Goal: Navigation & Orientation: Find specific page/section

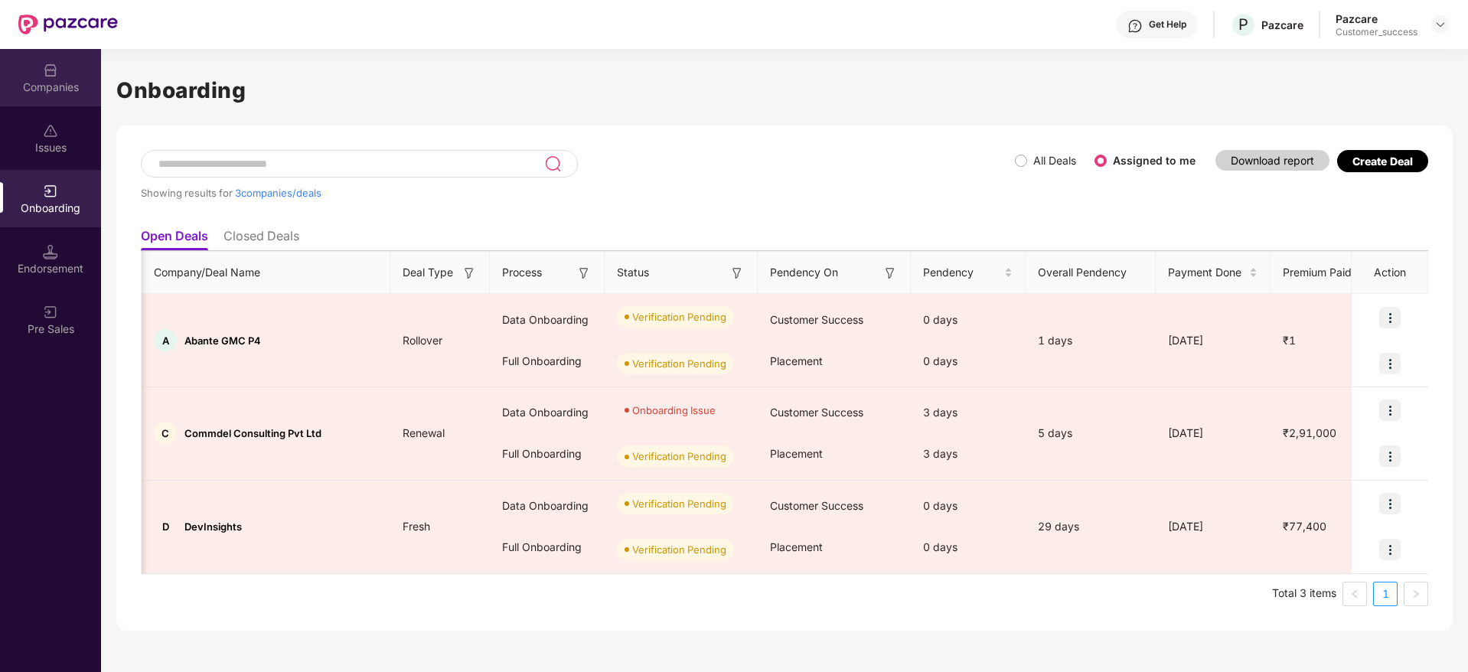
scroll to position [0, 951]
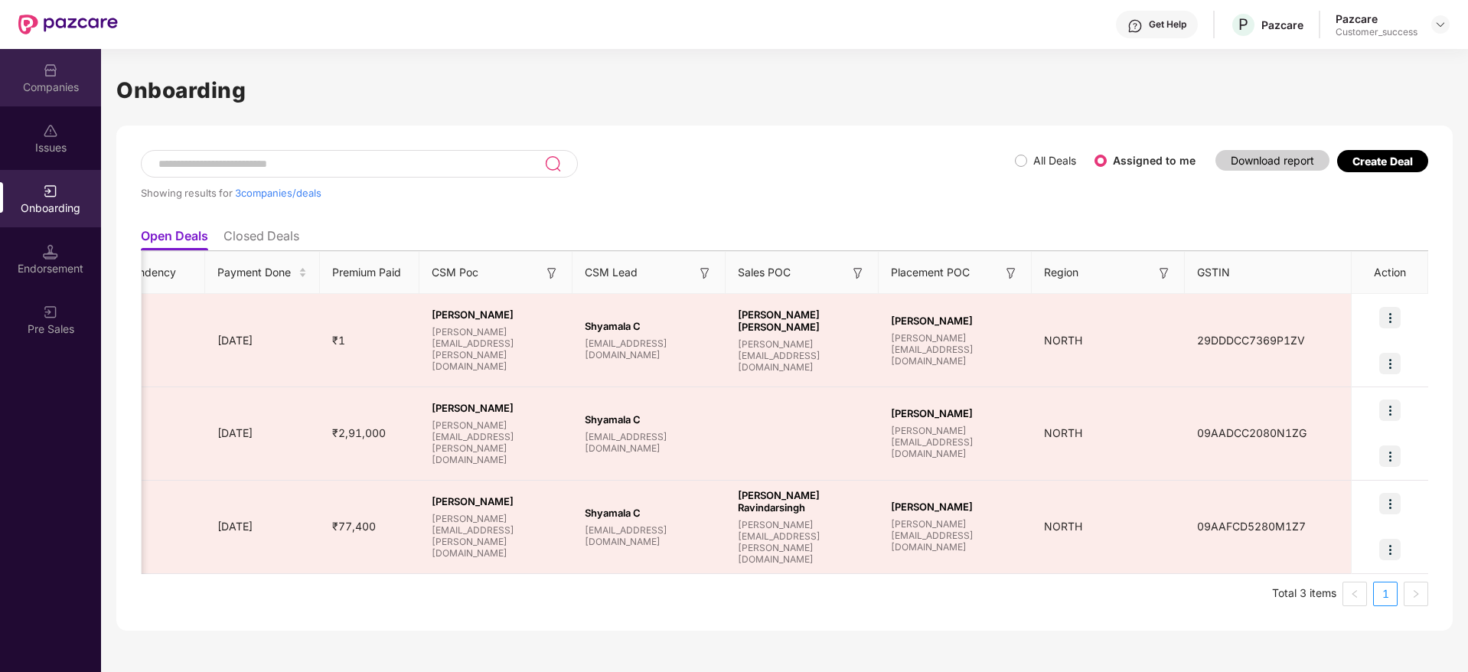
click at [76, 84] on div "Companies" at bounding box center [50, 87] width 101 height 15
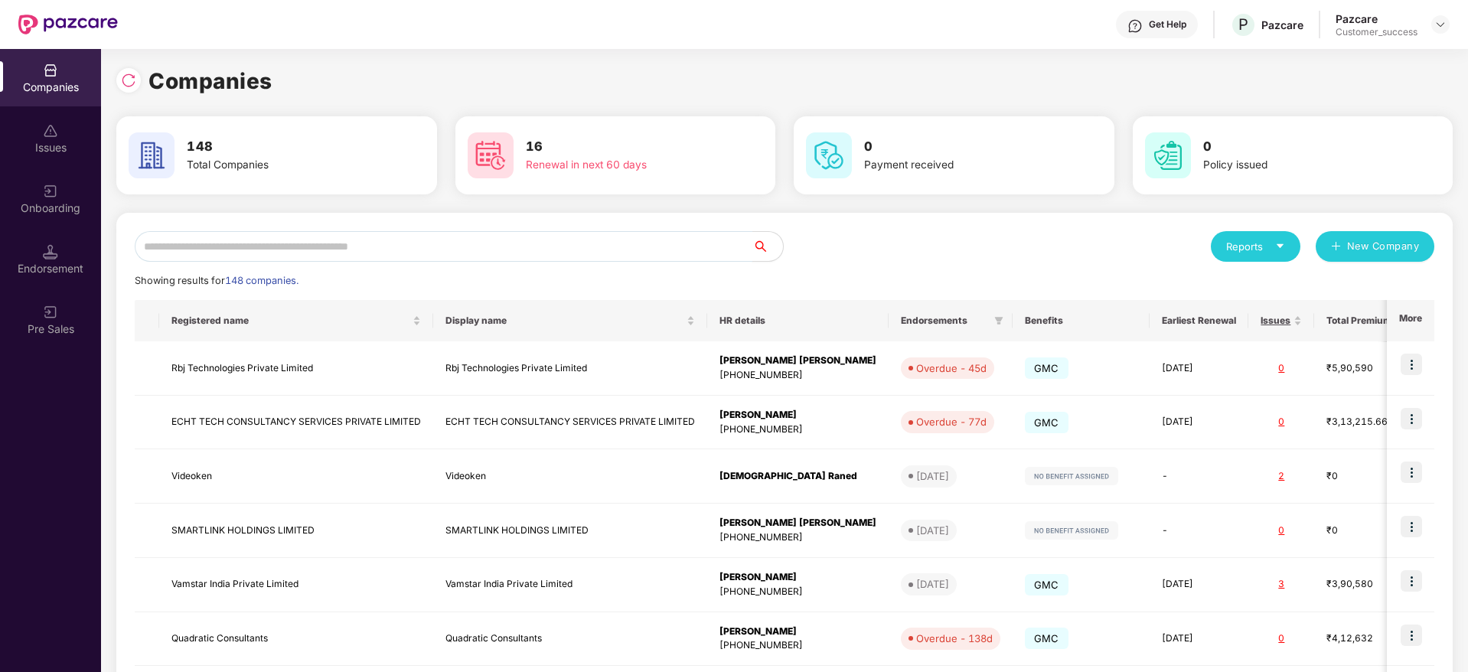
click at [375, 256] on input "text" at bounding box center [444, 246] width 618 height 31
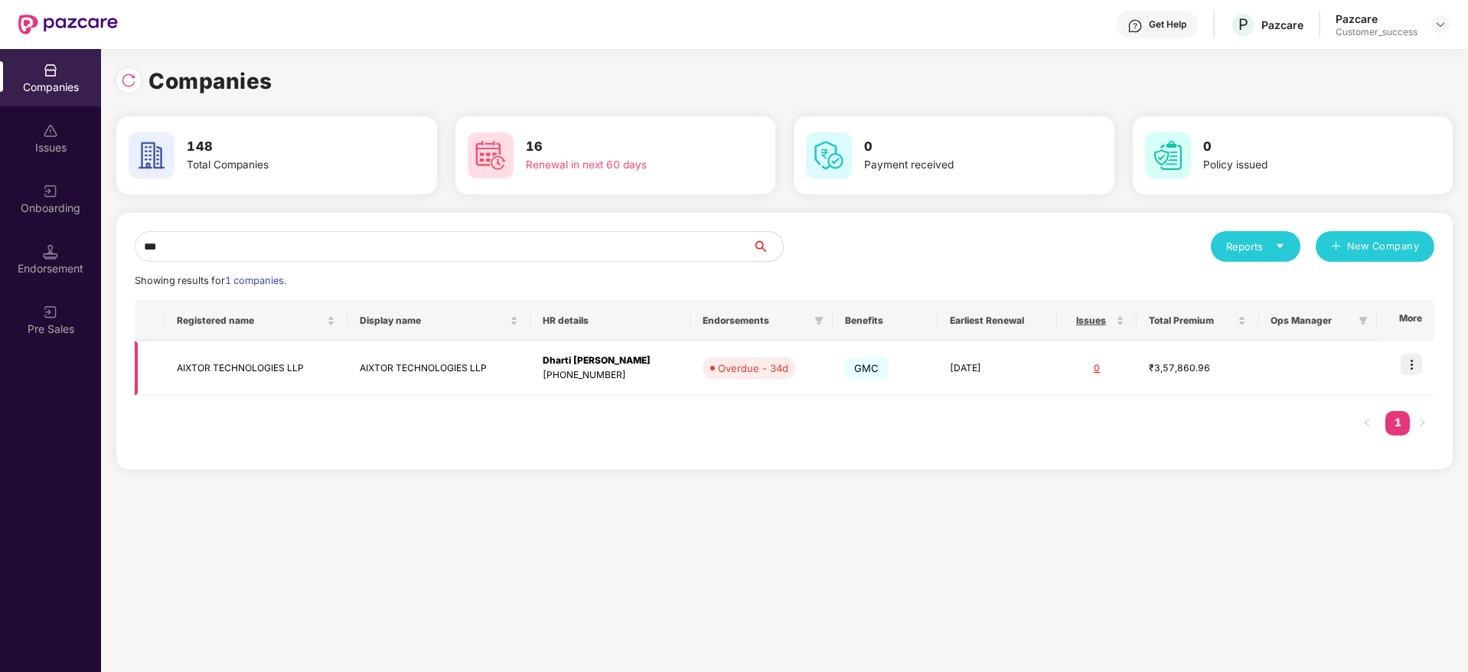
type input "***"
click at [1408, 367] on img at bounding box center [1411, 364] width 21 height 21
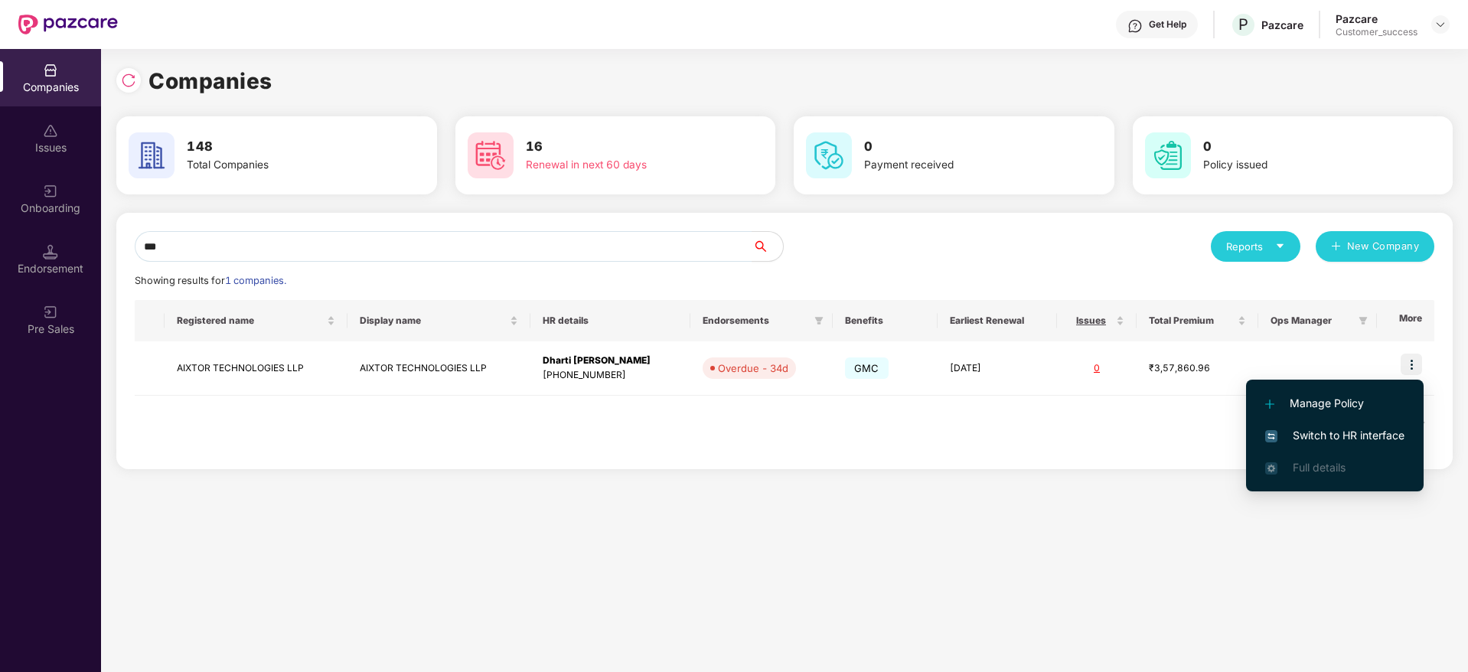
click at [1388, 433] on span "Switch to HR interface" at bounding box center [1334, 435] width 139 height 17
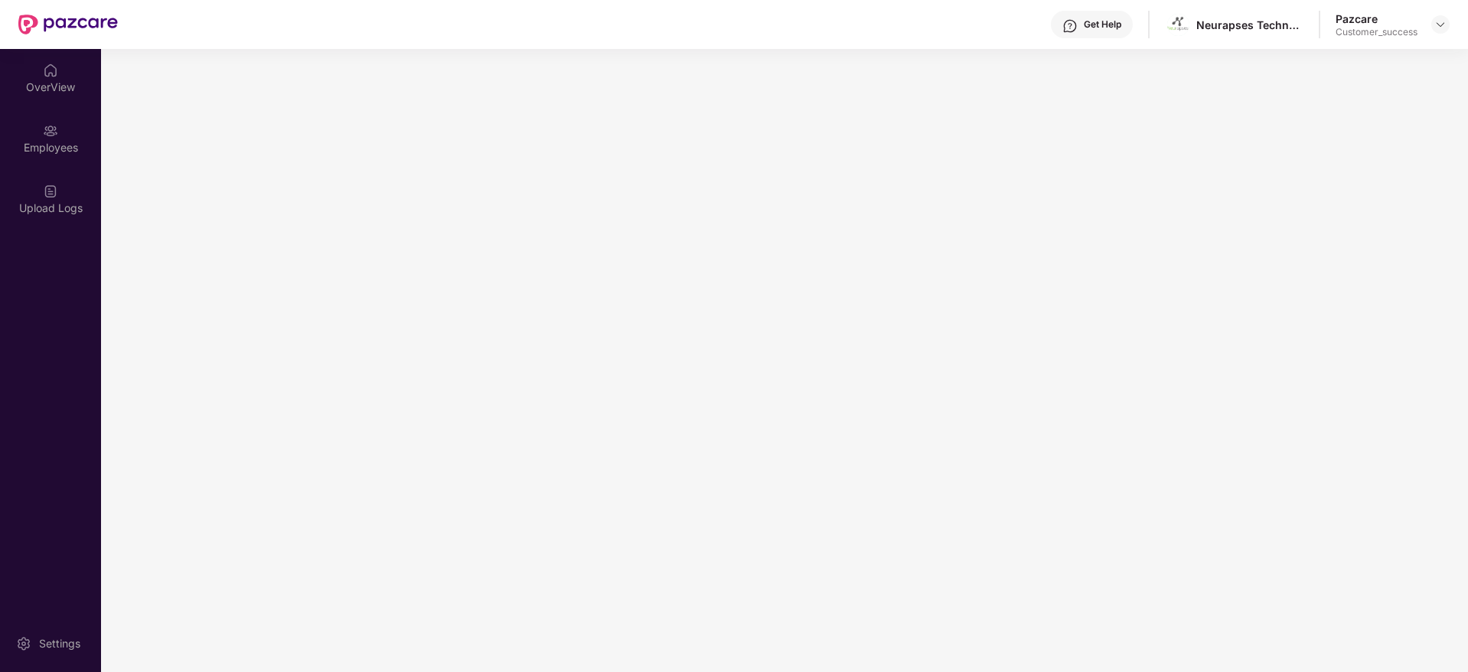
scroll to position [0, 0]
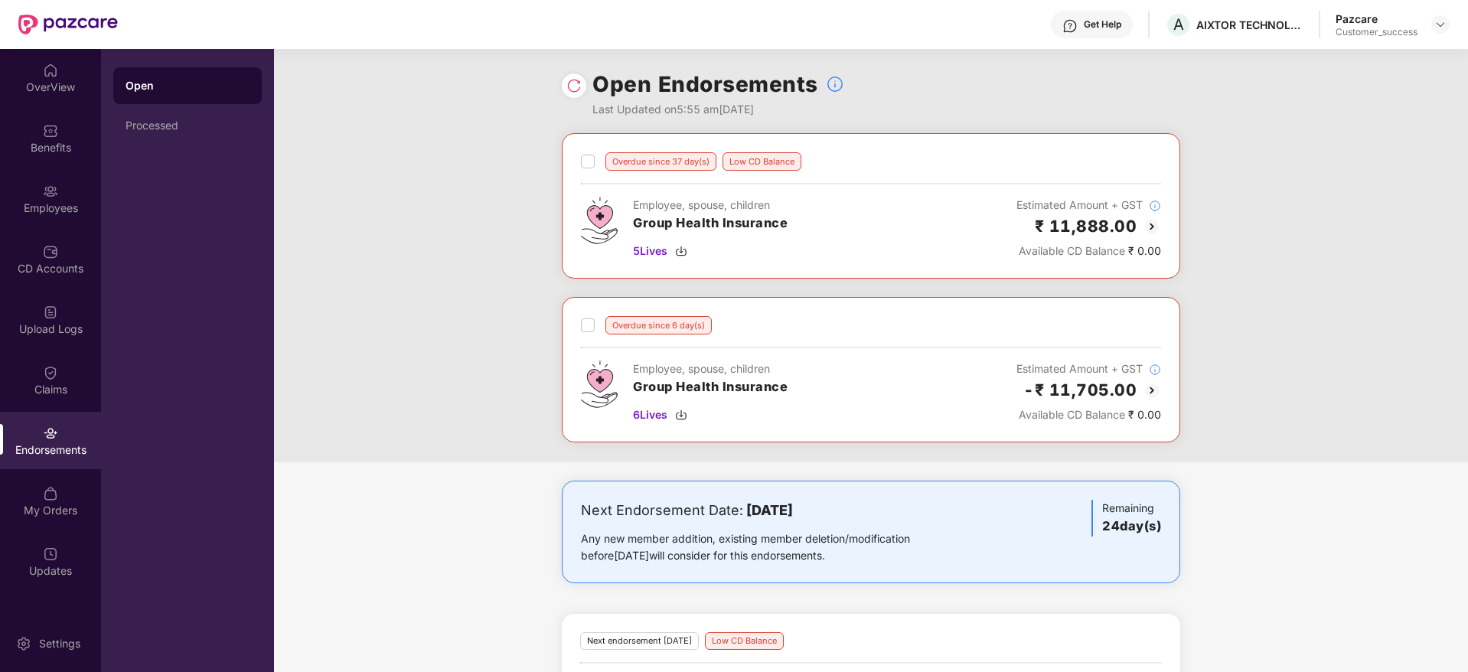
click at [1154, 230] on img at bounding box center [1152, 226] width 18 height 18
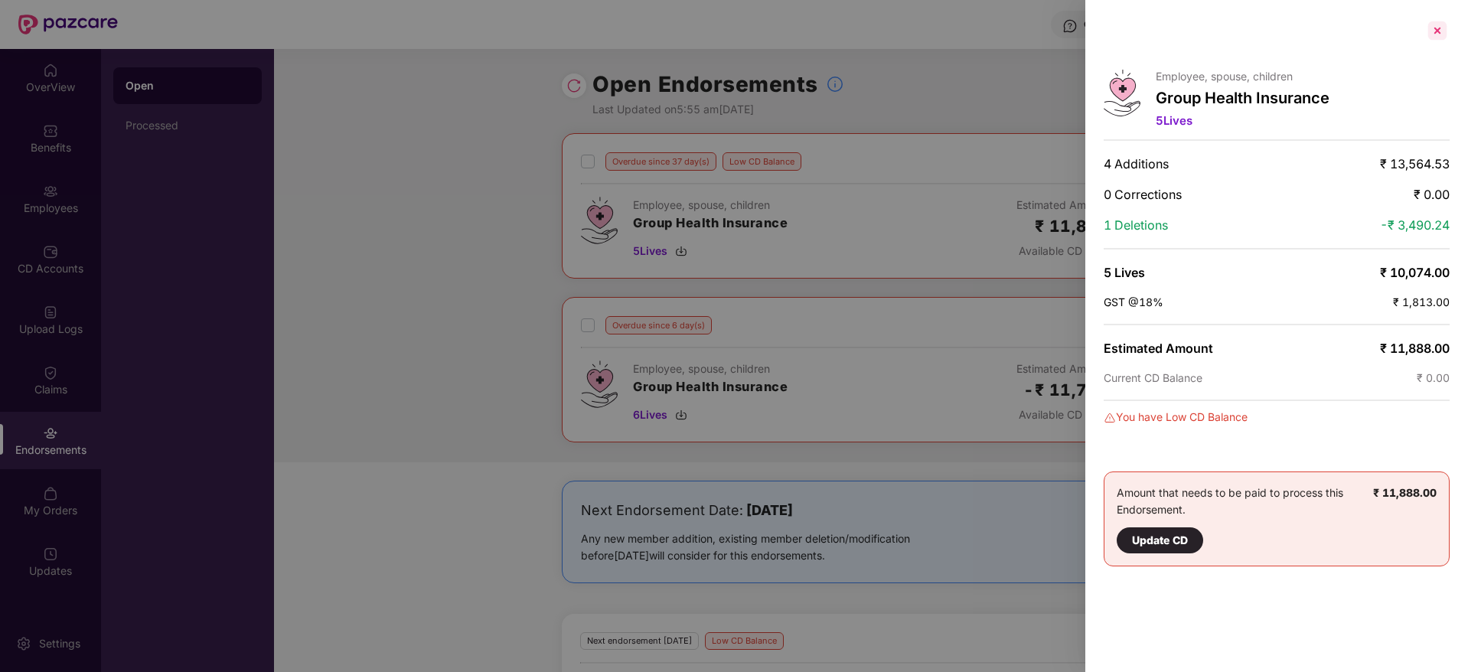
click at [1432, 33] on div at bounding box center [1437, 30] width 24 height 24
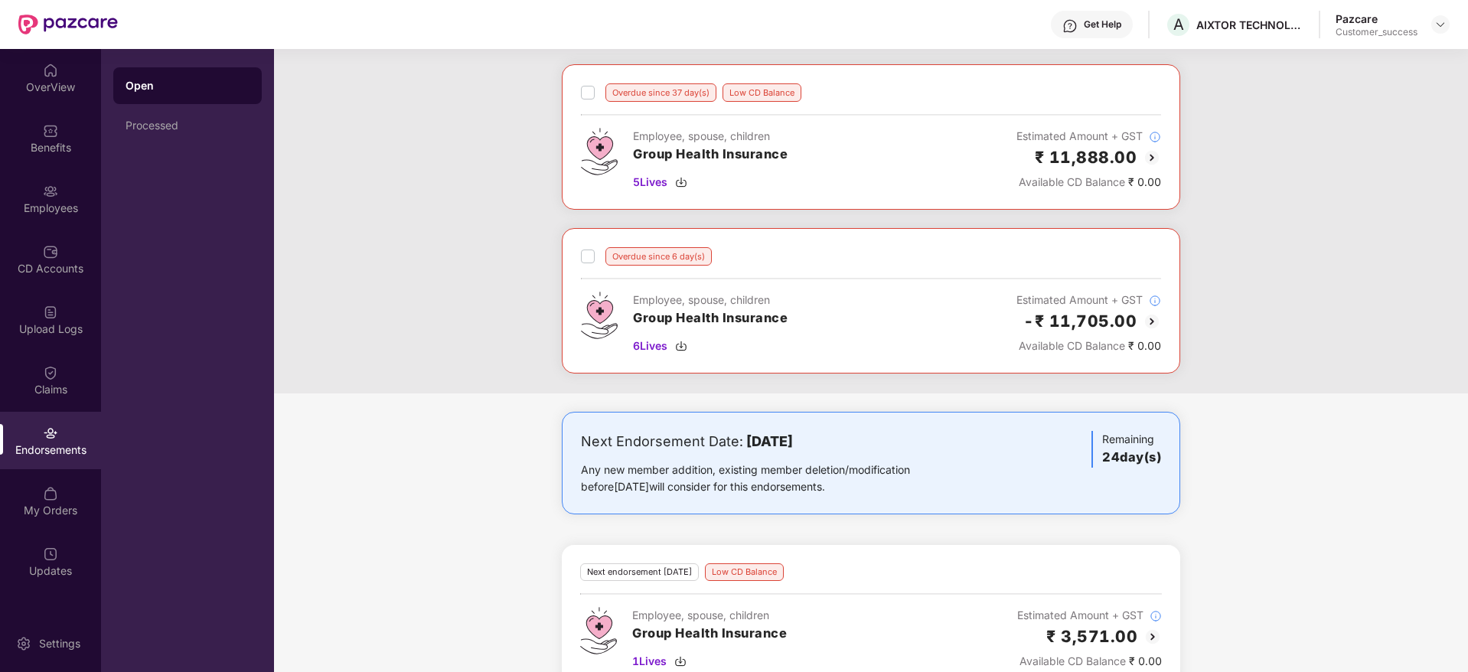
scroll to position [103, 0]
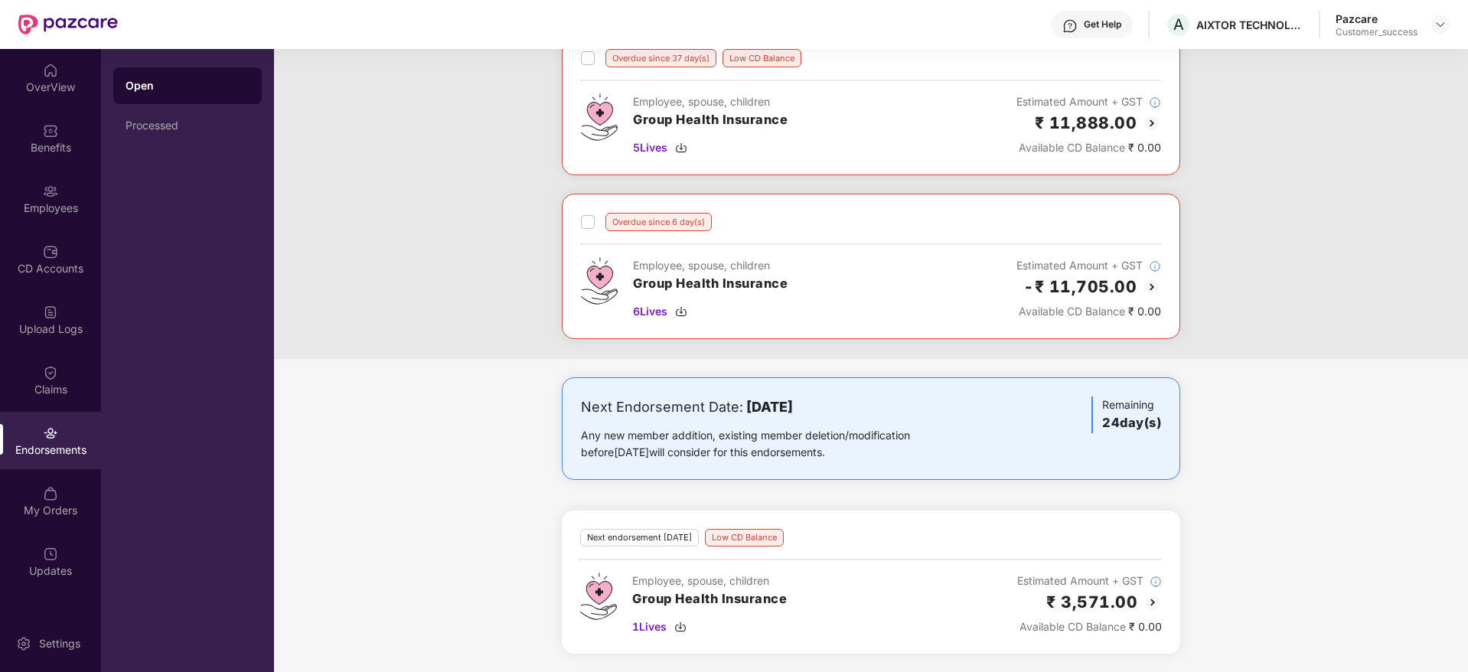
click at [1152, 603] on img at bounding box center [1152, 602] width 18 height 18
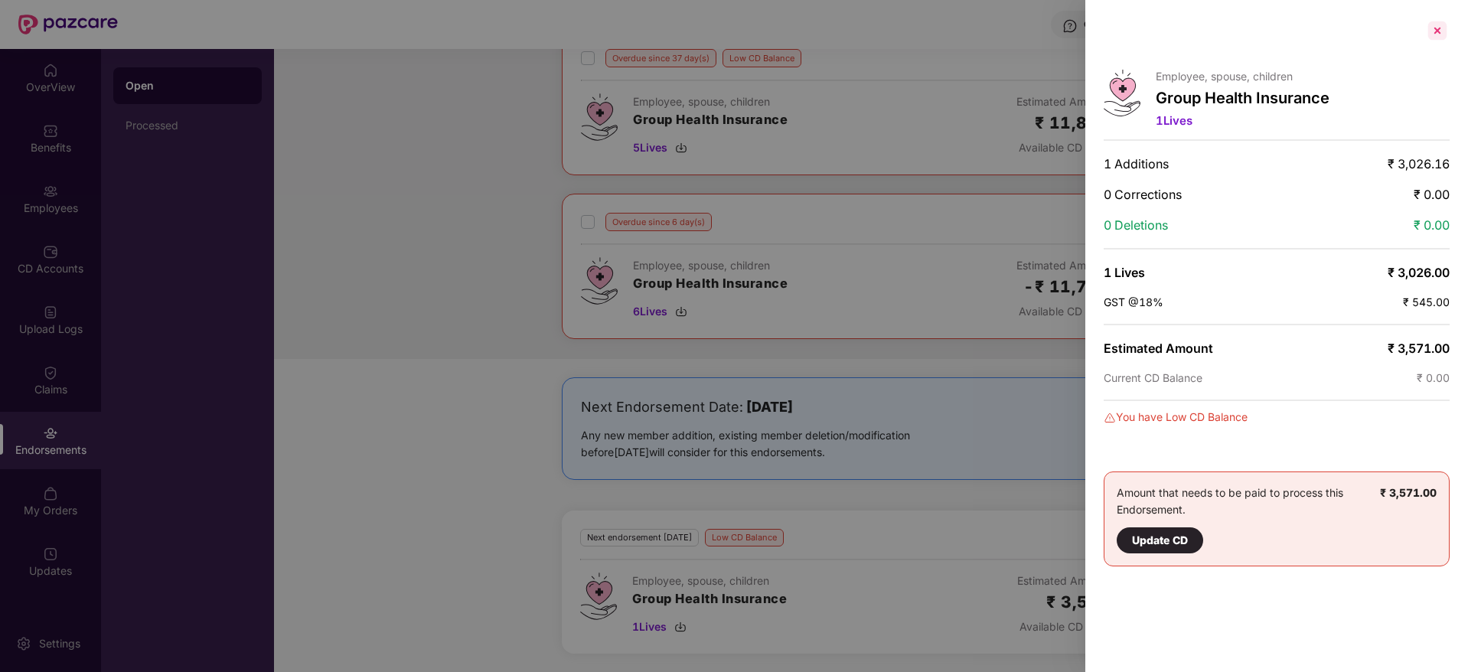
click at [1431, 33] on div at bounding box center [1437, 30] width 24 height 24
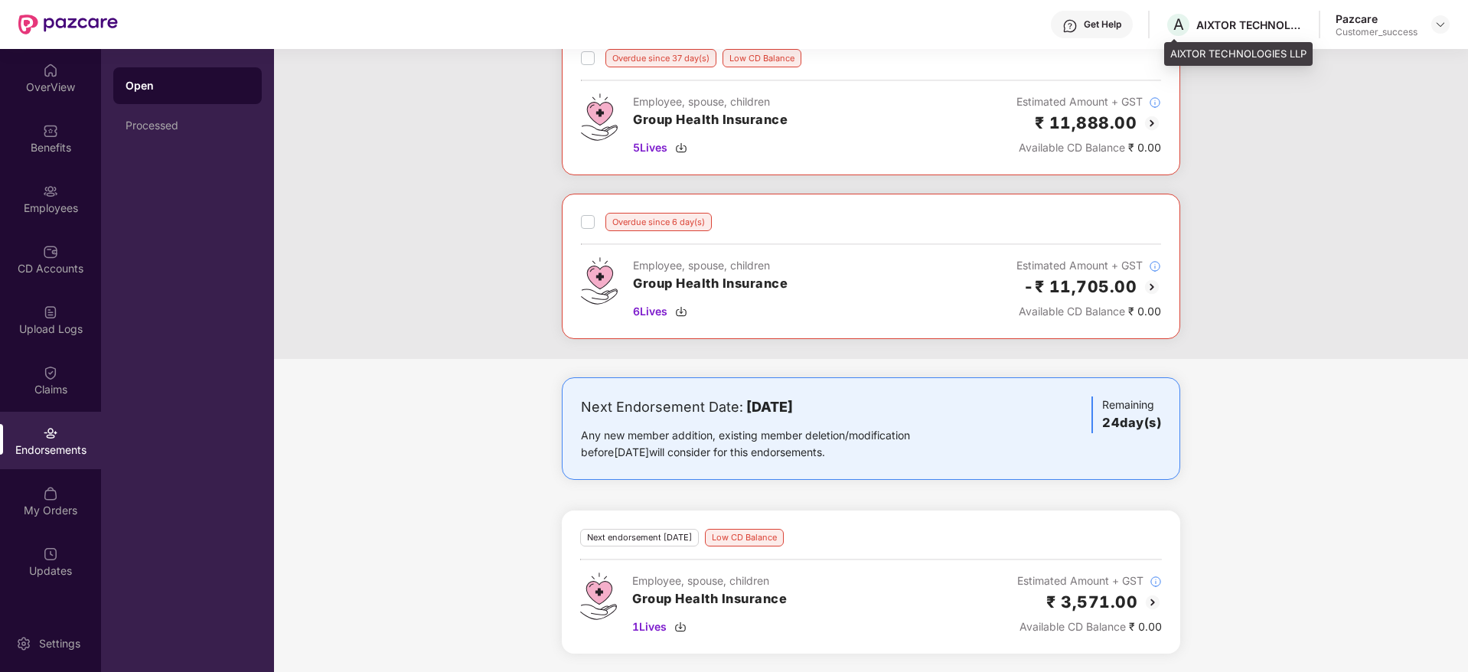
click at [1249, 23] on div "AIXTOR TECHNOLOGIES LLP" at bounding box center [1249, 25] width 107 height 15
copy div "AIXTOR TECHNOLOGIES LLP"
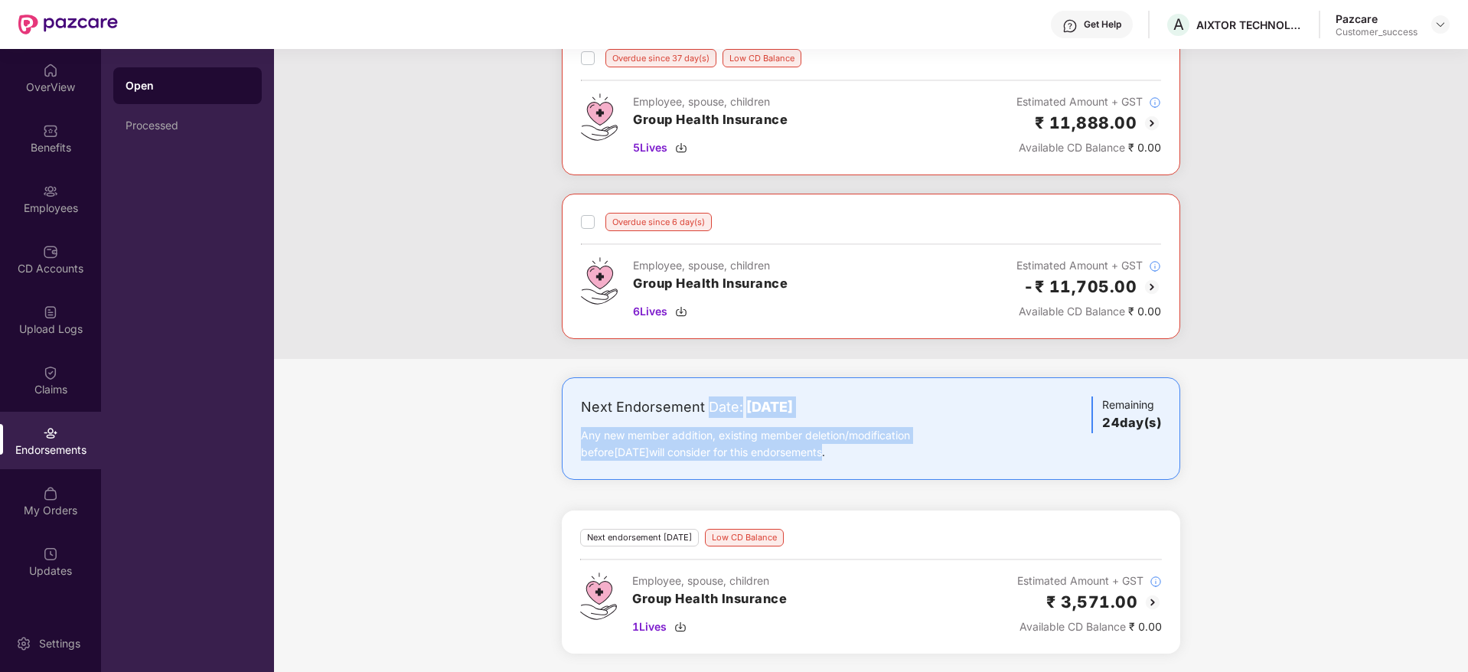
drag, startPoint x: 709, startPoint y: 400, endPoint x: 843, endPoint y: 465, distance: 149.3
click at [843, 465] on div "Next Endorsement Date: [DATE] Any new member addition, existing member deletion…" at bounding box center [871, 428] width 618 height 103
drag, startPoint x: 860, startPoint y: 465, endPoint x: 582, endPoint y: 400, distance: 285.3
click at [582, 400] on div "Next Endorsement Date: [DATE] Any new member addition, existing member deletion…" at bounding box center [871, 428] width 618 height 103
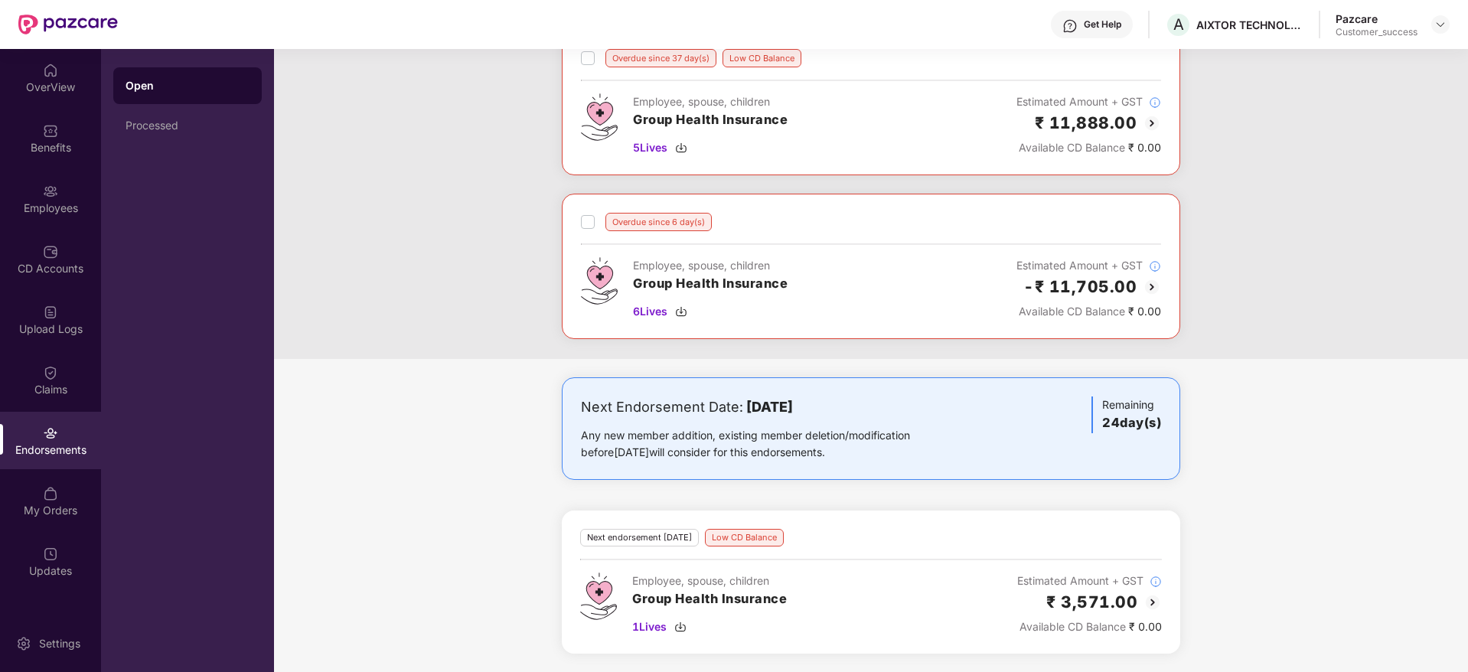
click at [582, 400] on div "Next Endorsement Date: [DATE]" at bounding box center [769, 406] width 377 height 21
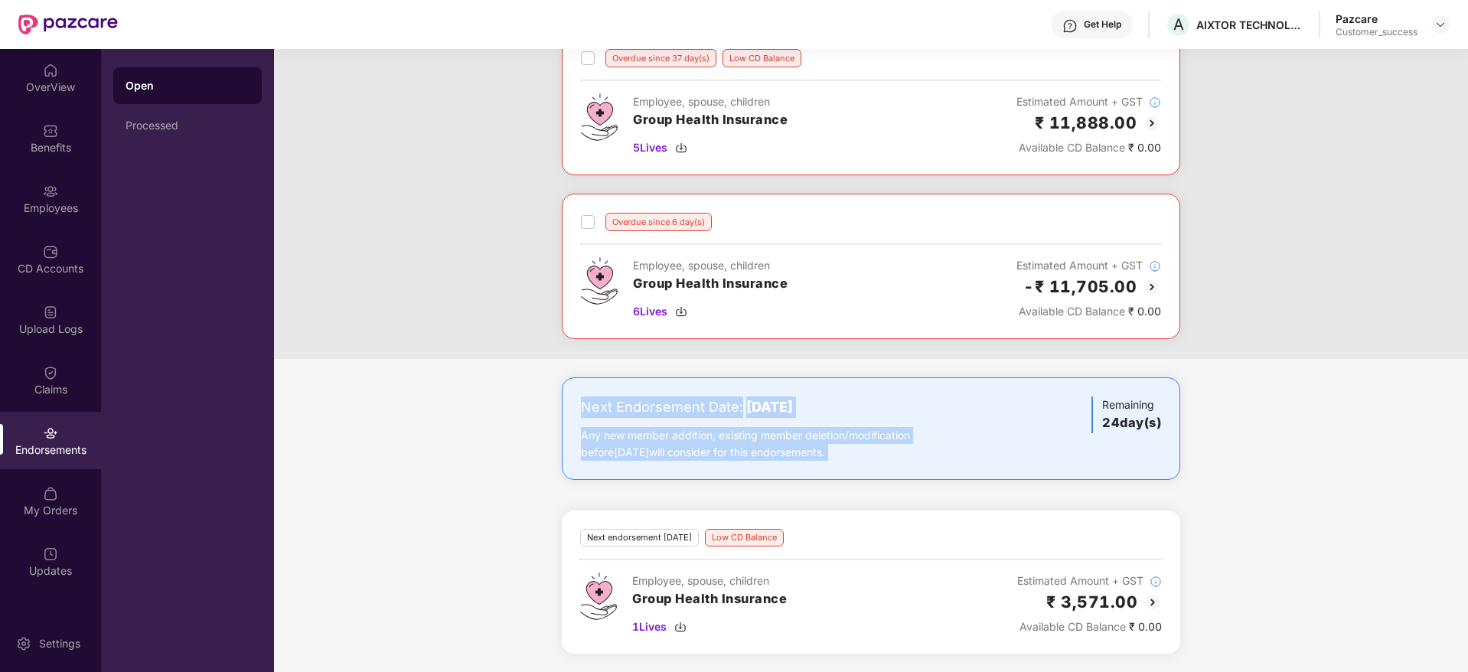
drag, startPoint x: 582, startPoint y: 400, endPoint x: 915, endPoint y: 454, distance: 336.6
click at [915, 454] on div "Next Endorsement Date: [DATE] Any new member addition, existing member deletion…" at bounding box center [769, 428] width 377 height 64
click at [915, 454] on div "Any new member addition, existing member deletion/modification before [DATE] wi…" at bounding box center [769, 444] width 377 height 34
drag, startPoint x: 915, startPoint y: 454, endPoint x: 579, endPoint y: 398, distance: 339.9
click at [579, 398] on div "Next Endorsement Date: [DATE] Any new member addition, existing member deletion…" at bounding box center [871, 428] width 618 height 103
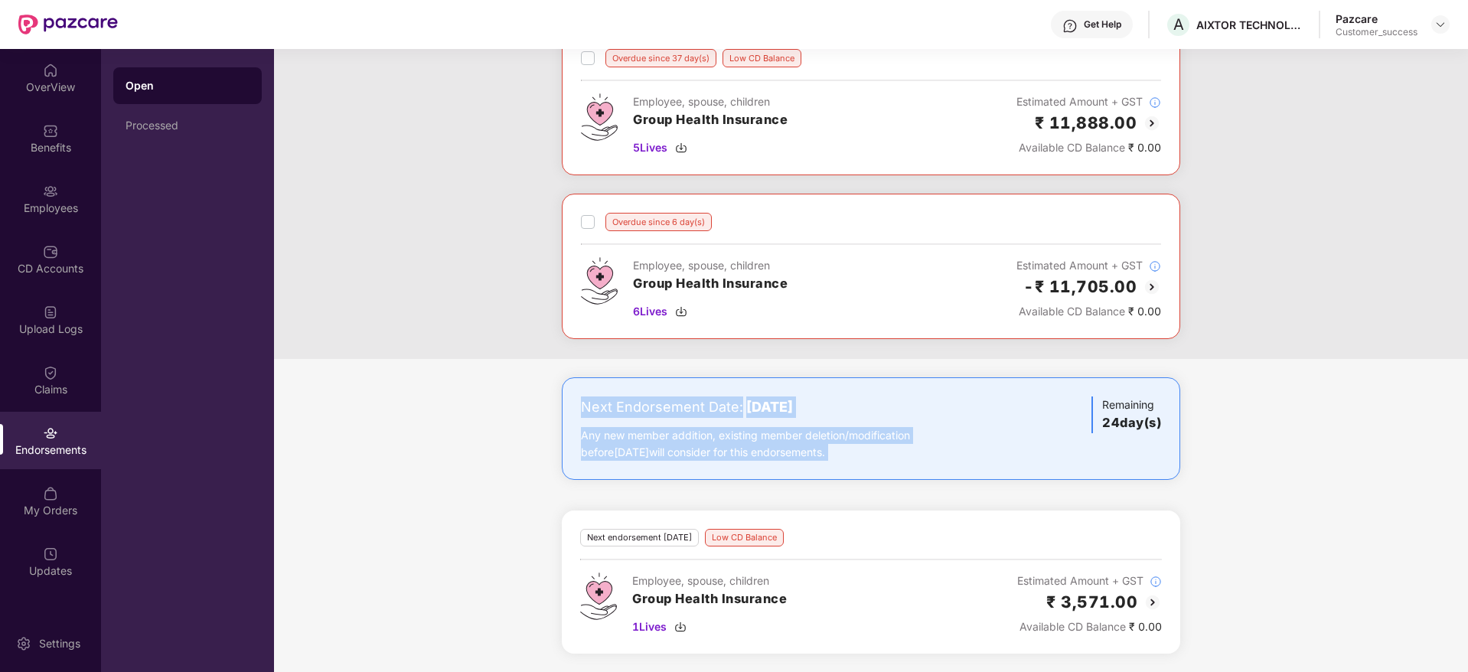
click at [579, 398] on div "Next Endorsement Date: [DATE] Any new member addition, existing member deletion…" at bounding box center [871, 428] width 618 height 103
drag, startPoint x: 579, startPoint y: 398, endPoint x: 848, endPoint y: 444, distance: 272.5
click at [848, 444] on div "Next Endorsement Date: [DATE] Any new member addition, existing member deletion…" at bounding box center [871, 428] width 618 height 103
click at [848, 444] on div "Any new member addition, existing member deletion/modification before [DATE] wi…" at bounding box center [769, 444] width 377 height 34
drag, startPoint x: 869, startPoint y: 468, endPoint x: 547, endPoint y: 369, distance: 337.2
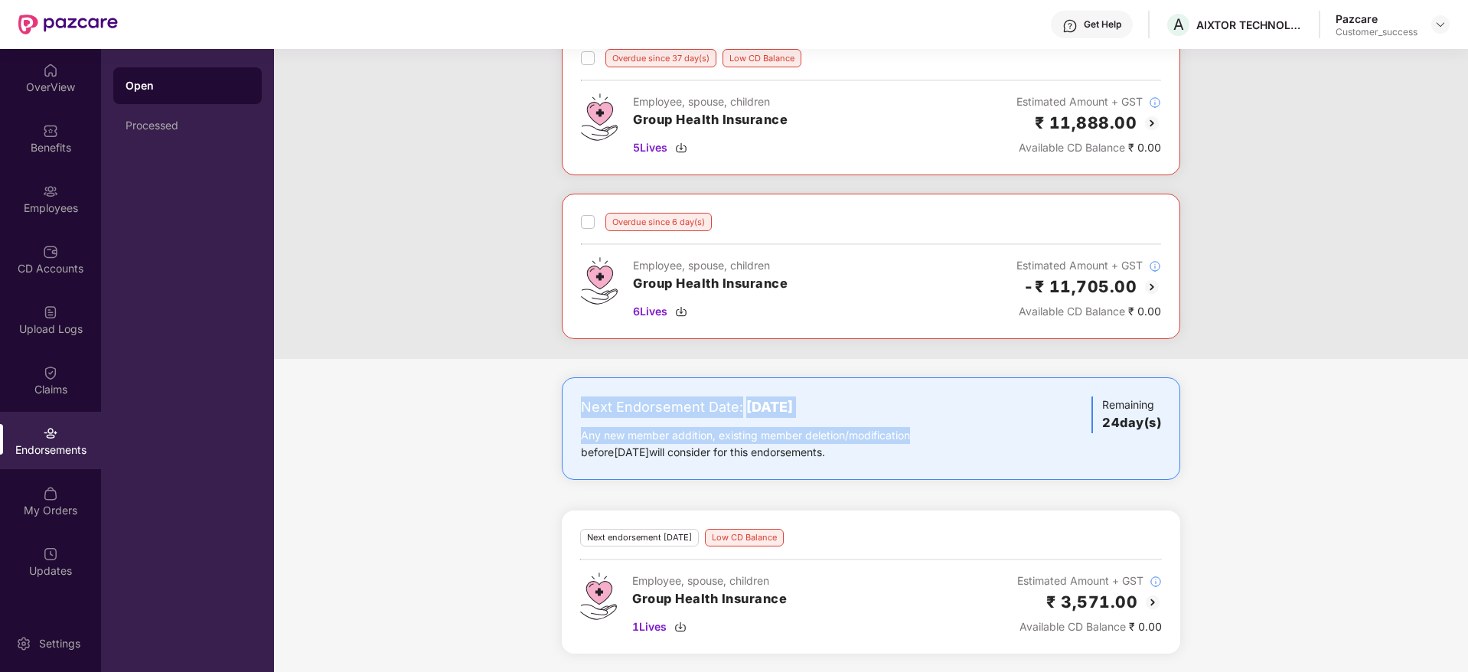
click at [547, 369] on div "Overdue since 37 day(s) Low CD Balance Employee, spouse, children Group Health …" at bounding box center [871, 351] width 1194 height 642
drag, startPoint x: 547, startPoint y: 369, endPoint x: 878, endPoint y: 458, distance: 342.6
click at [878, 458] on div "Overdue since 37 day(s) Low CD Balance Employee, spouse, children Group Health …" at bounding box center [871, 351] width 1194 height 642
click at [878, 458] on div "Any new member addition, existing member deletion/modification before [DATE] wi…" at bounding box center [769, 444] width 377 height 34
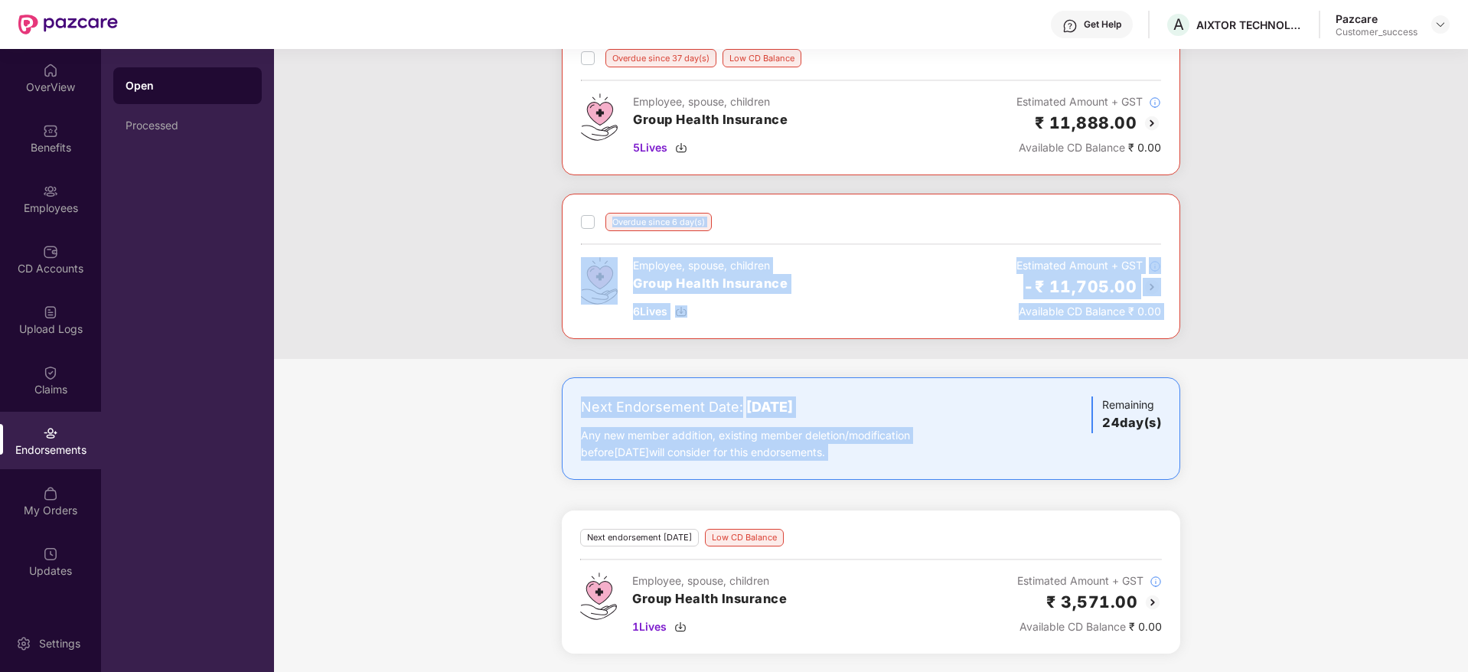
drag, startPoint x: 879, startPoint y: 458, endPoint x: 432, endPoint y: 339, distance: 461.9
click at [432, 339] on div "Overdue since 37 day(s) Low CD Balance Employee, spouse, children Group Health …" at bounding box center [871, 351] width 1194 height 642
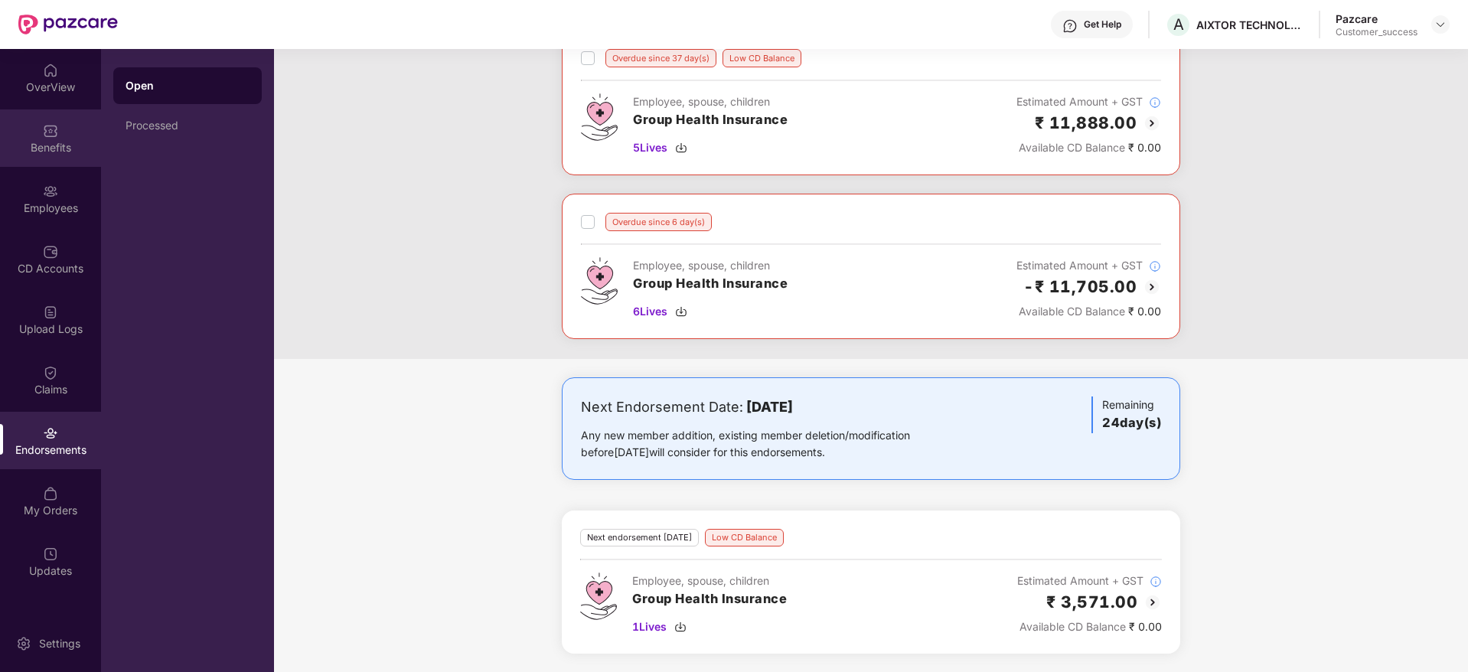
click at [57, 159] on div "Benefits" at bounding box center [50, 137] width 101 height 57
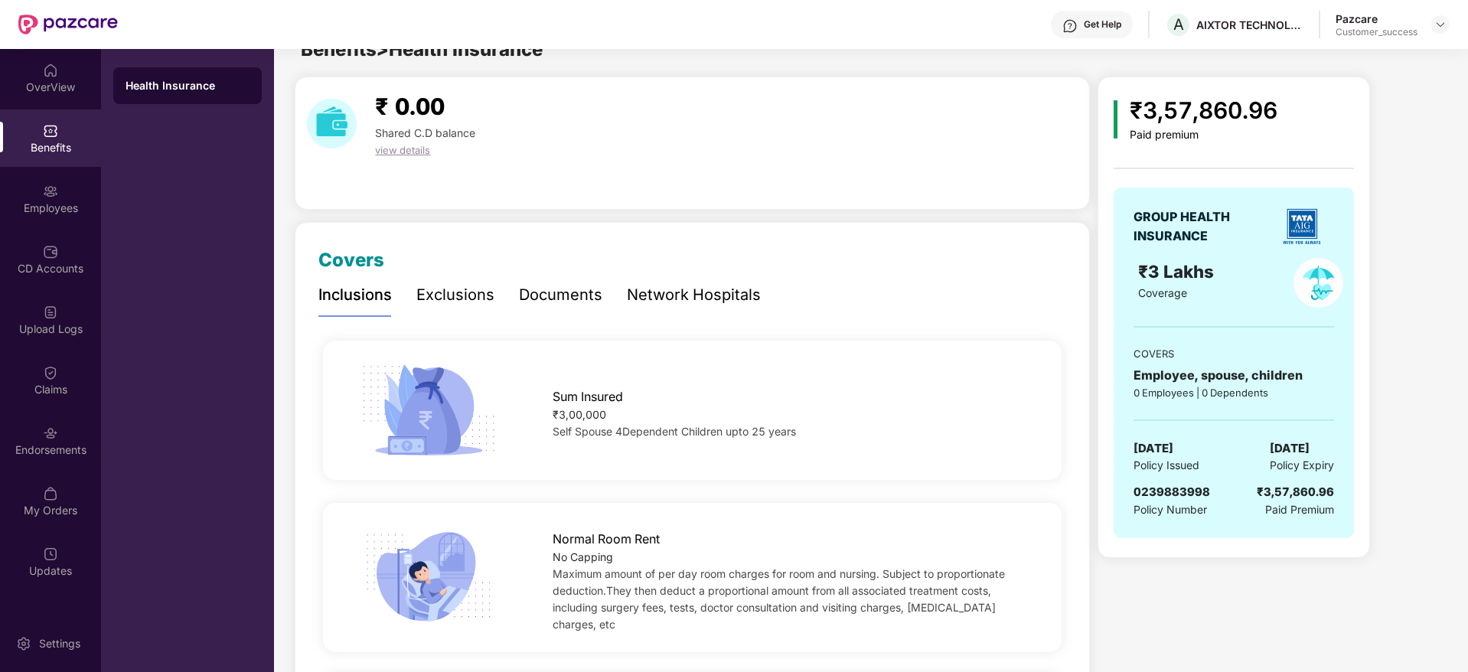
scroll to position [0, 0]
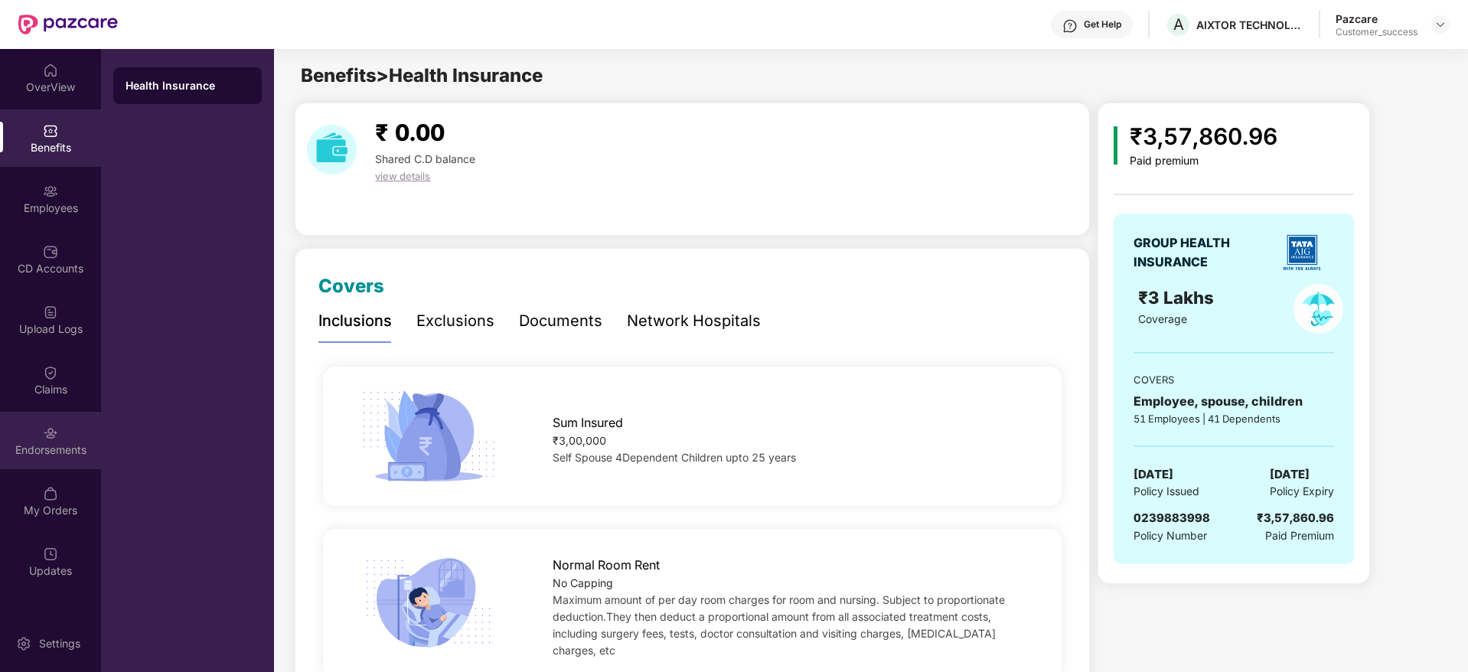
click at [60, 442] on div "Endorsements" at bounding box center [50, 449] width 101 height 15
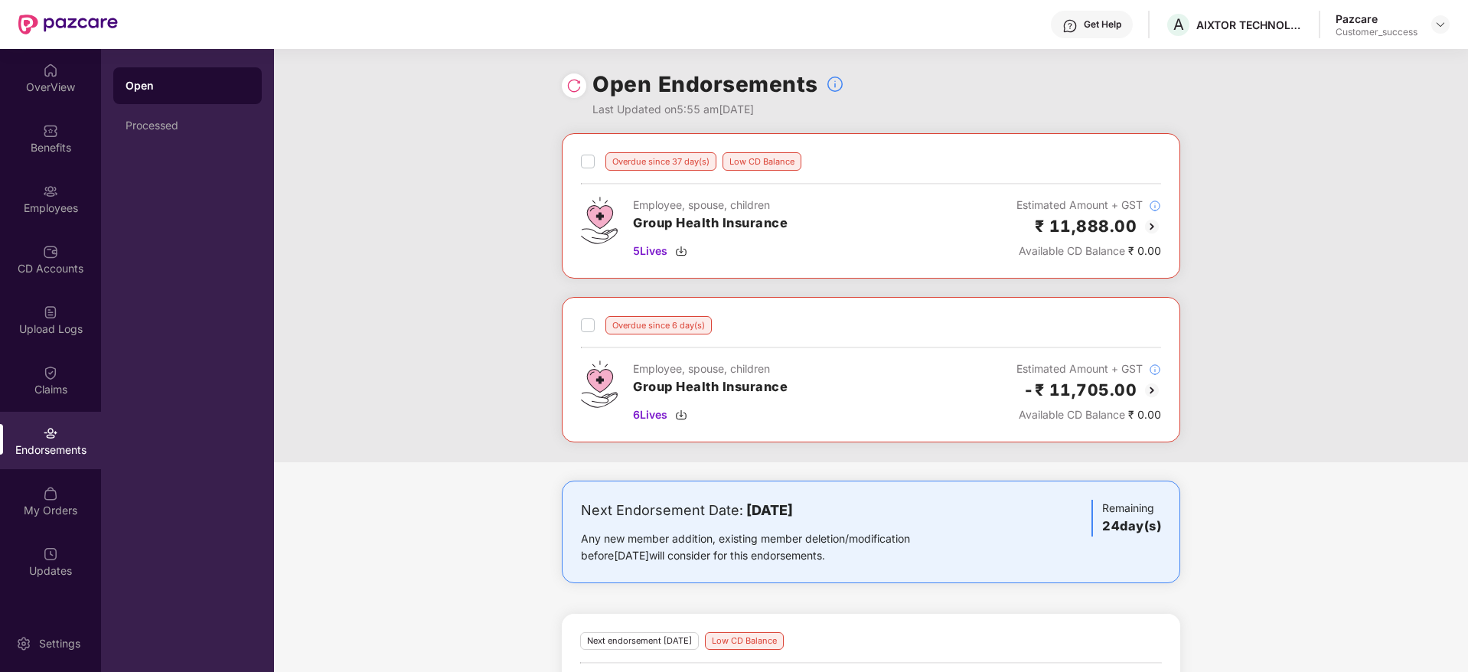
drag, startPoint x: 908, startPoint y: 570, endPoint x: 543, endPoint y: 488, distance: 373.6
click at [543, 488] on div "Next Endorsement Date: [DATE] Any new member addition, existing member deletion…" at bounding box center [871, 628] width 1194 height 295
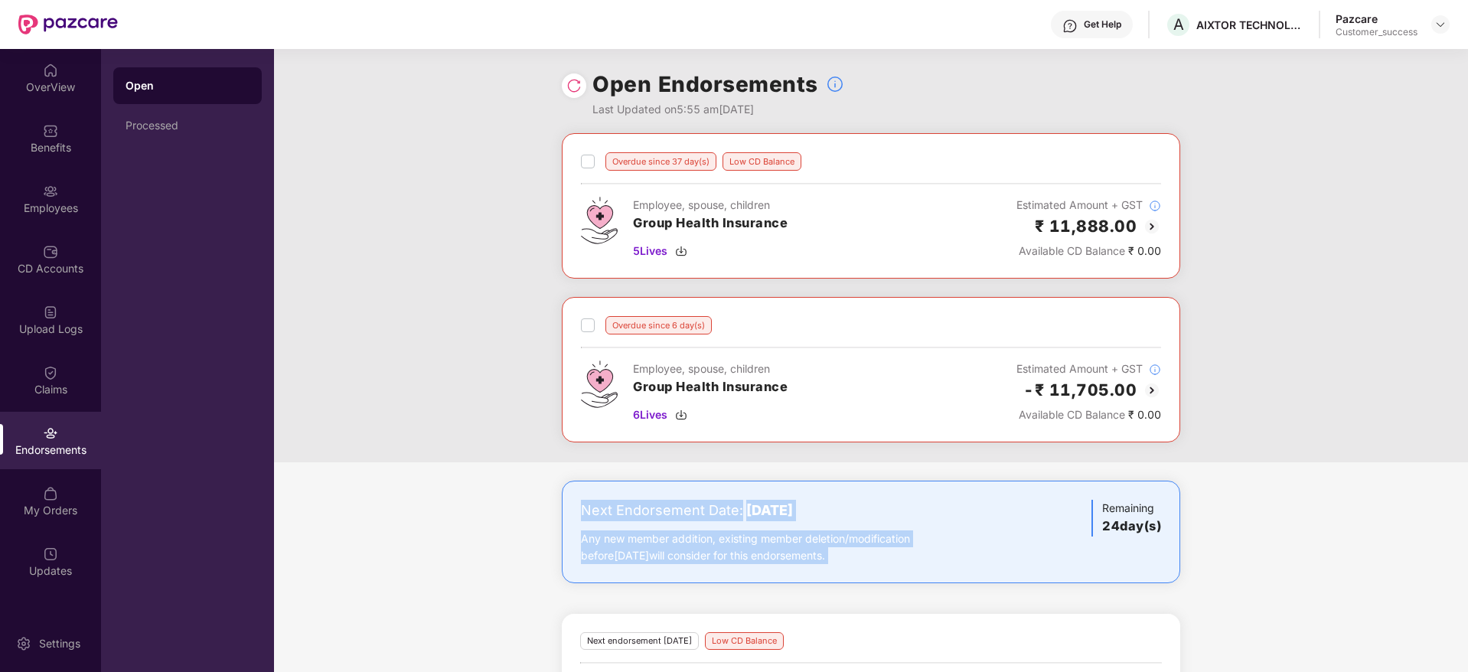
drag, startPoint x: 543, startPoint y: 488, endPoint x: 913, endPoint y: 561, distance: 376.9
click at [913, 561] on div "Next Endorsement Date: [DATE] Any new member addition, existing member deletion…" at bounding box center [871, 628] width 1194 height 295
click at [913, 561] on div "Any new member addition, existing member deletion/modification before [DATE] wi…" at bounding box center [769, 547] width 377 height 34
drag, startPoint x: 1350, startPoint y: 552, endPoint x: 394, endPoint y: 464, distance: 960.0
click at [394, 464] on div "Overdue since 37 day(s) Low CD Balance Employee, spouse, children Group Health …" at bounding box center [871, 454] width 1194 height 642
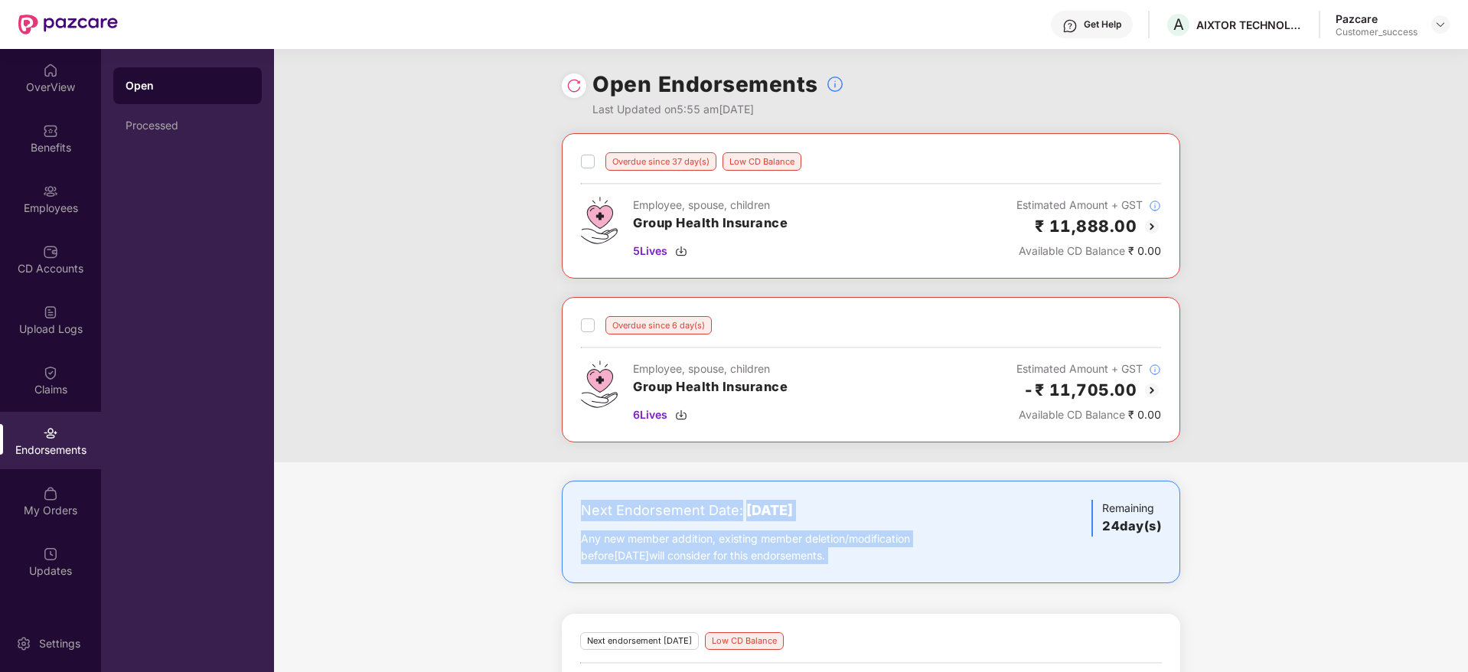
click at [394, 464] on div "Overdue since 37 day(s) Low CD Balance Employee, spouse, children Group Health …" at bounding box center [871, 454] width 1194 height 642
drag, startPoint x: 703, startPoint y: 482, endPoint x: 1194, endPoint y: 550, distance: 496.0
click at [1194, 550] on div "Overdue since 37 day(s) Low CD Balance Employee, spouse, children Group Health …" at bounding box center [871, 454] width 1194 height 642
click at [1194, 550] on div "Next Endorsement Date: [DATE] Any new member addition, existing member deletion…" at bounding box center [871, 628] width 1194 height 295
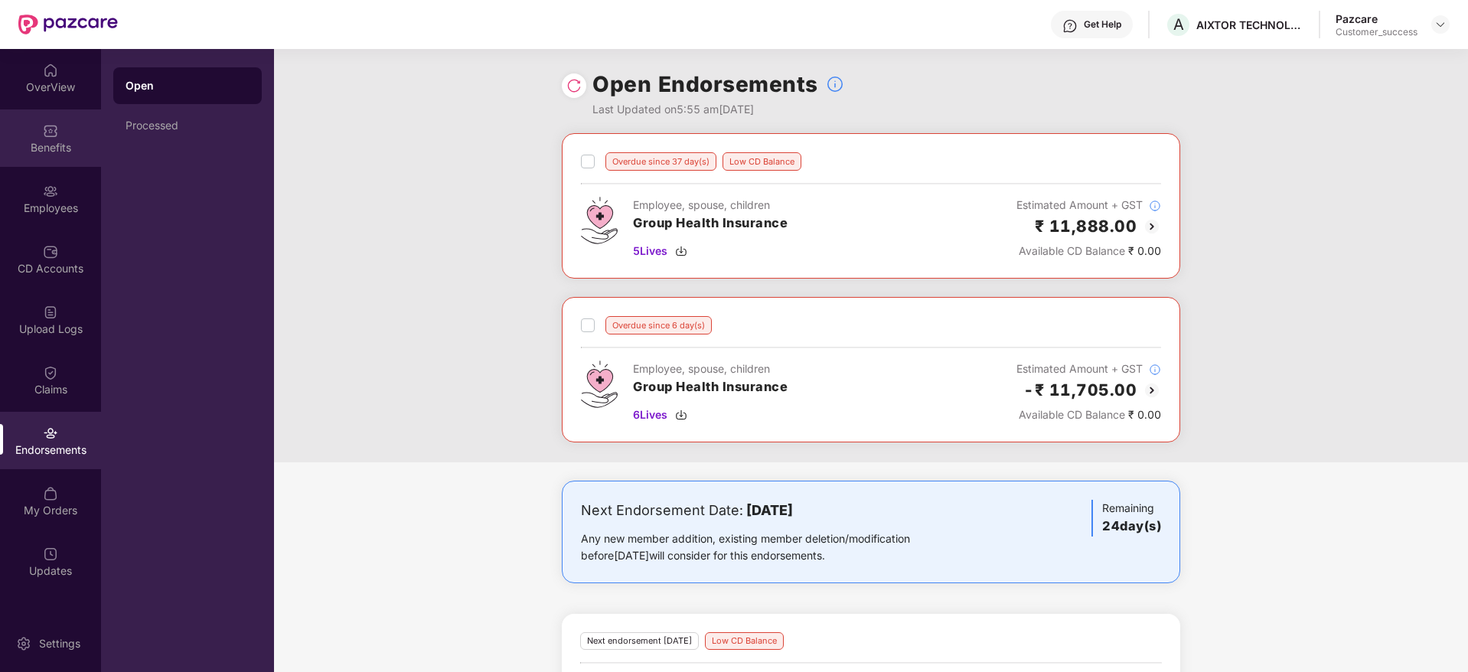
click at [15, 153] on div "Benefits" at bounding box center [50, 147] width 101 height 15
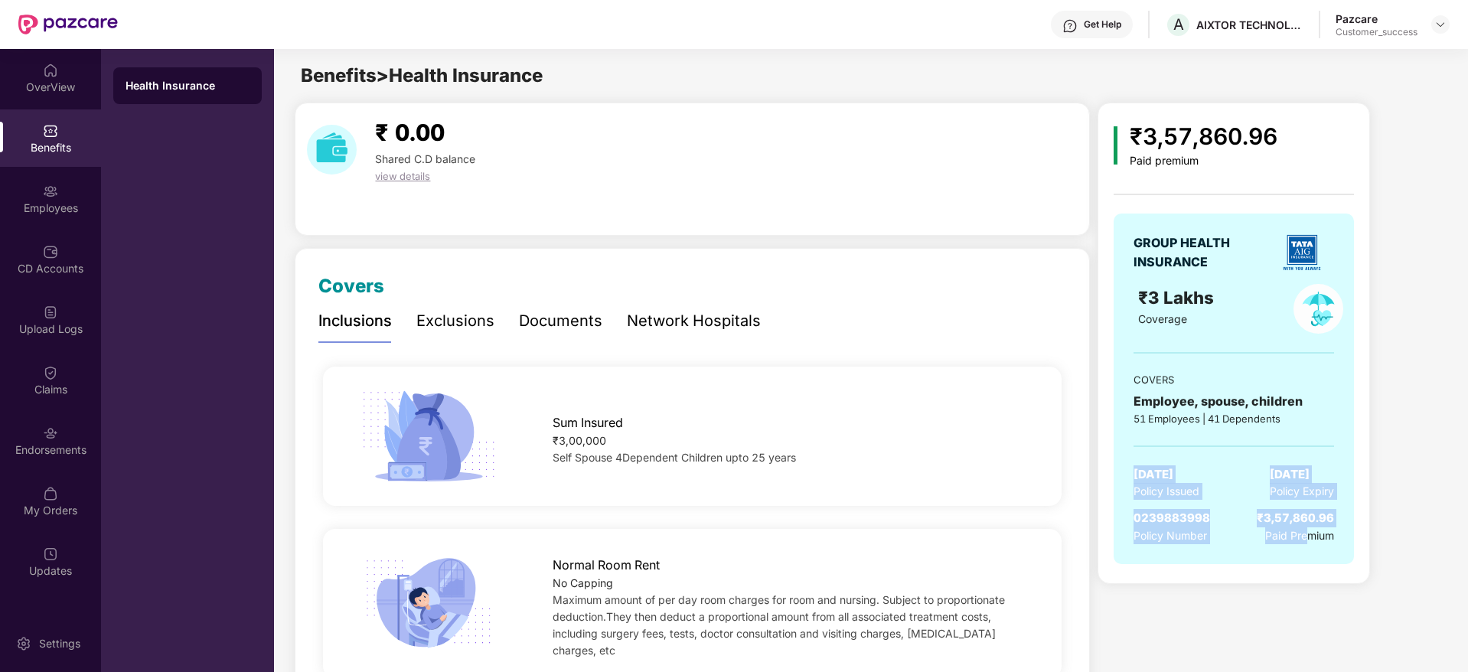
drag, startPoint x: 1191, startPoint y: 438, endPoint x: 1310, endPoint y: 564, distance: 173.3
click at [1310, 564] on div "GROUP HEALTH INSURANCE ₹3 Lakhs Coverage COVERS Employee, spouse, children 51 E…" at bounding box center [1234, 397] width 240 height 366
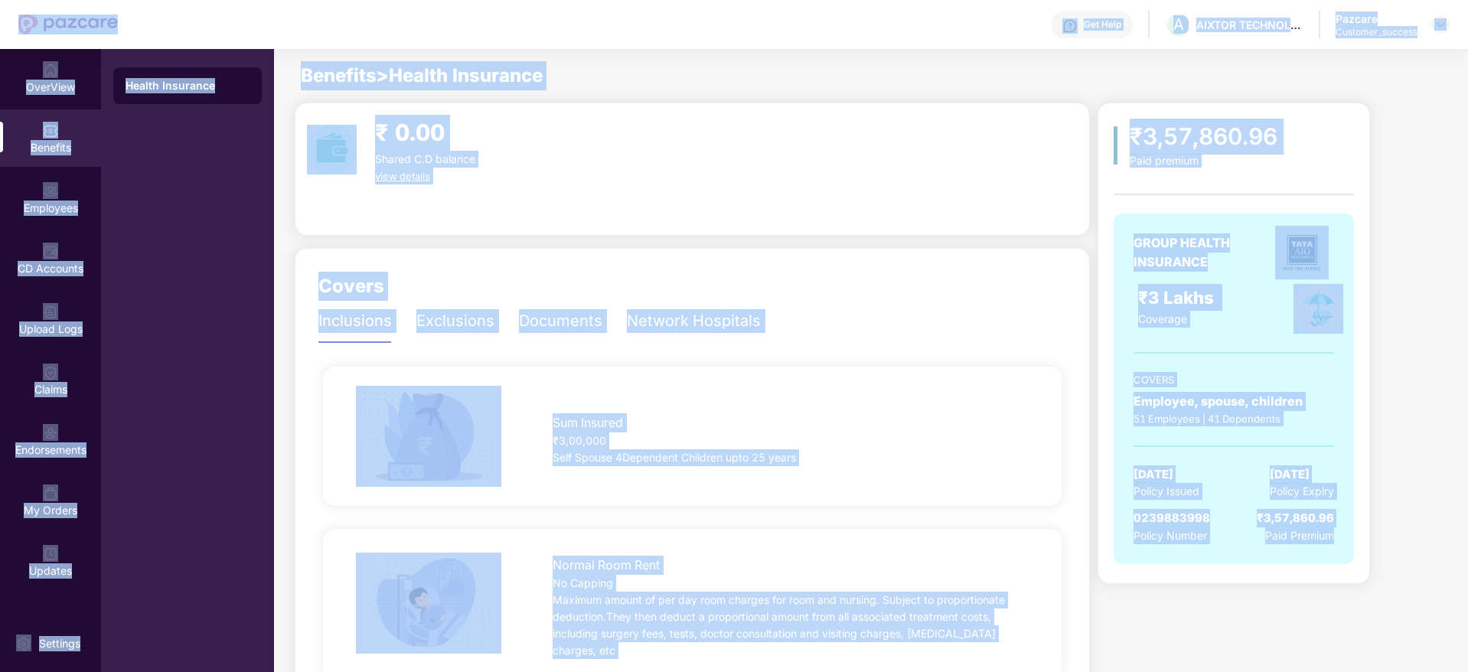
drag, startPoint x: 1372, startPoint y: 564, endPoint x: 5, endPoint y: 14, distance: 1473.6
click at [5, 14] on div "Get Help A AIXTOR TECHNOLOGIES LLP Pazcare Customer_success OverView Benefits E…" at bounding box center [734, 336] width 1468 height 672
click at [5, 14] on header "Get Help A AIXTOR TECHNOLOGIES LLP Pazcare Customer_success" at bounding box center [734, 24] width 1468 height 49
drag, startPoint x: 5, startPoint y: 14, endPoint x: 1383, endPoint y: 560, distance: 1482.1
click at [1383, 560] on div "Get Help A AIXTOR TECHNOLOGIES LLP Pazcare Customer_success OverView Benefits E…" at bounding box center [734, 336] width 1468 height 672
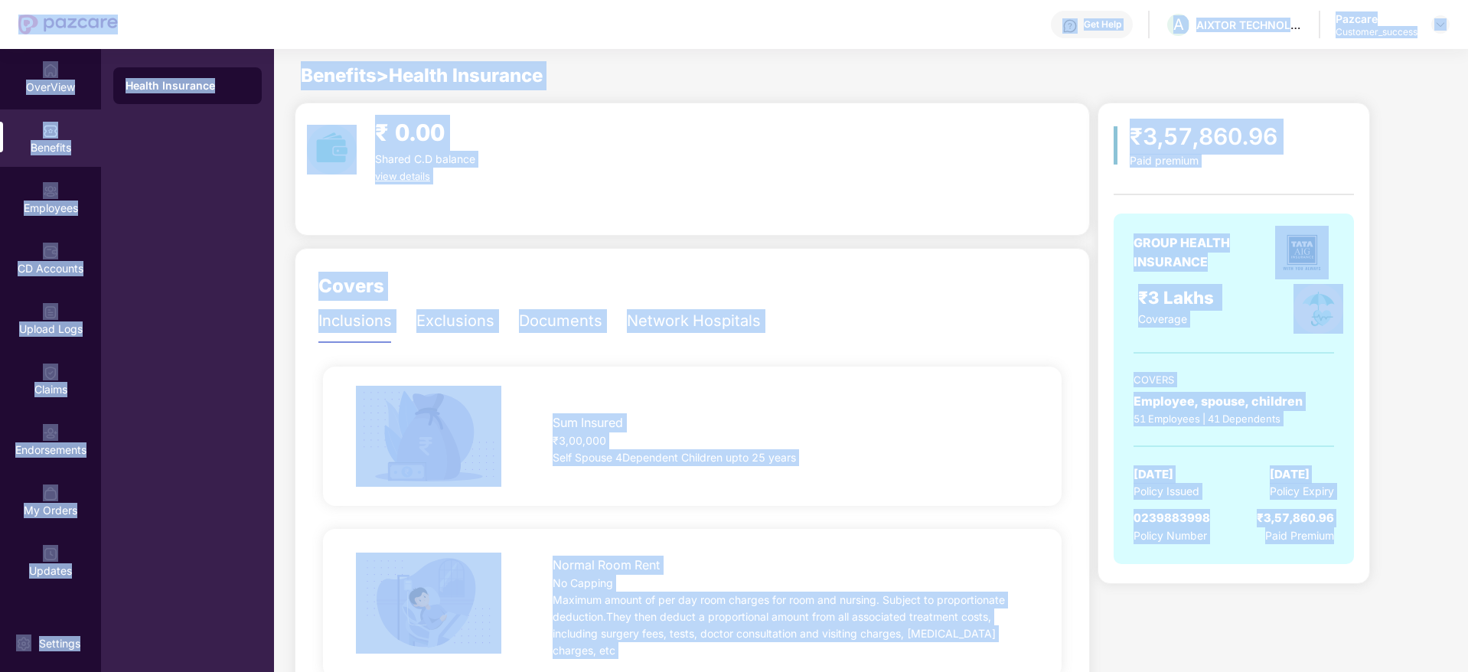
click at [1383, 560] on div "₹3,57,860.96 Paid premium GROUP HEALTH INSURANCE ₹3 Lakhs Coverage COVERS Emplo…" at bounding box center [1271, 343] width 347 height 481
drag, startPoint x: 1383, startPoint y: 560, endPoint x: 36, endPoint y: -5, distance: 1460.7
click at [36, 0] on html "Get Help A AIXTOR TECHNOLOGIES LLP Pazcare Customer_success OverView Benefits E…" at bounding box center [734, 336] width 1468 height 672
click at [15, 18] on header "Get Help A AIXTOR TECHNOLOGIES LLP Pazcare Customer_success" at bounding box center [734, 24] width 1468 height 49
drag, startPoint x: 15, startPoint y: 18, endPoint x: 1410, endPoint y: 584, distance: 1505.5
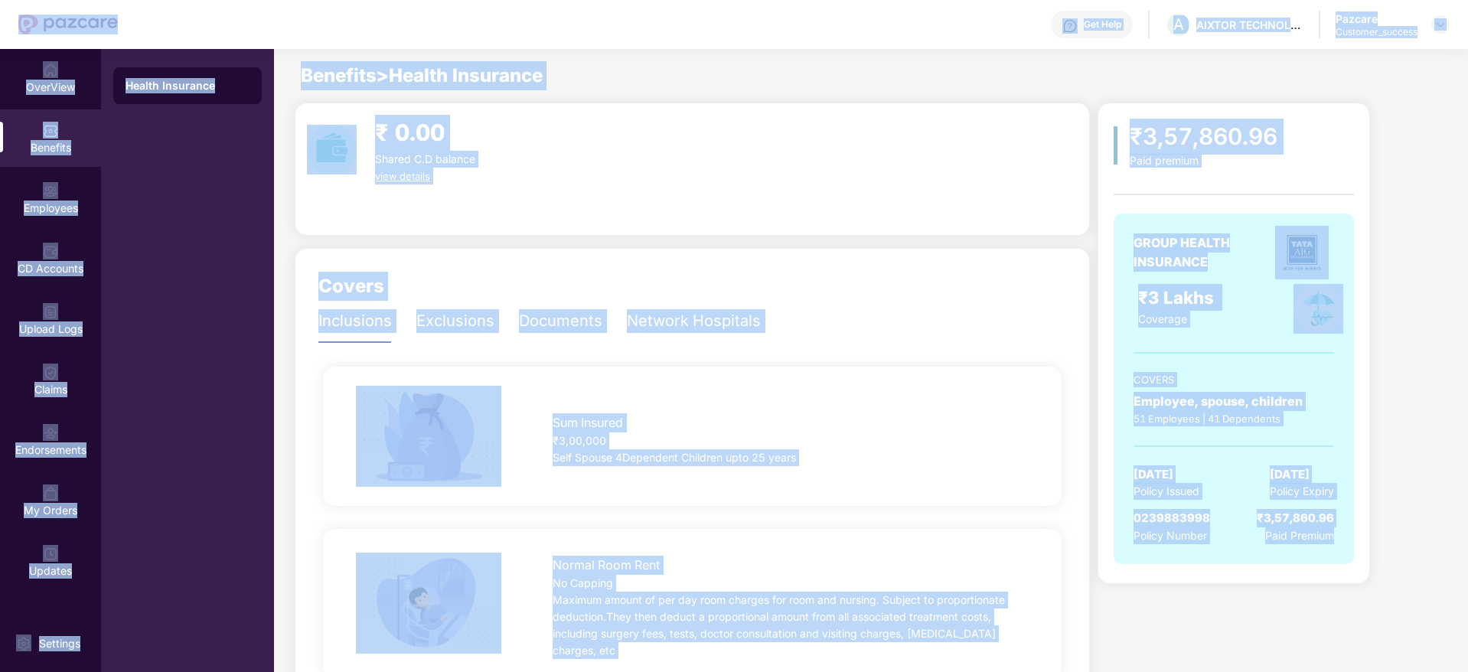
click at [1410, 584] on div "Get Help A AIXTOR TECHNOLOGIES LLP Pazcare Customer_success OverView Benefits E…" at bounding box center [734, 336] width 1468 height 672
drag, startPoint x: 1410, startPoint y: 584, endPoint x: 0, endPoint y: -17, distance: 1532.5
click at [0, 0] on html "Get Help A AIXTOR TECHNOLOGIES LLP Pazcare Customer_success OverView Benefits E…" at bounding box center [734, 336] width 1468 height 672
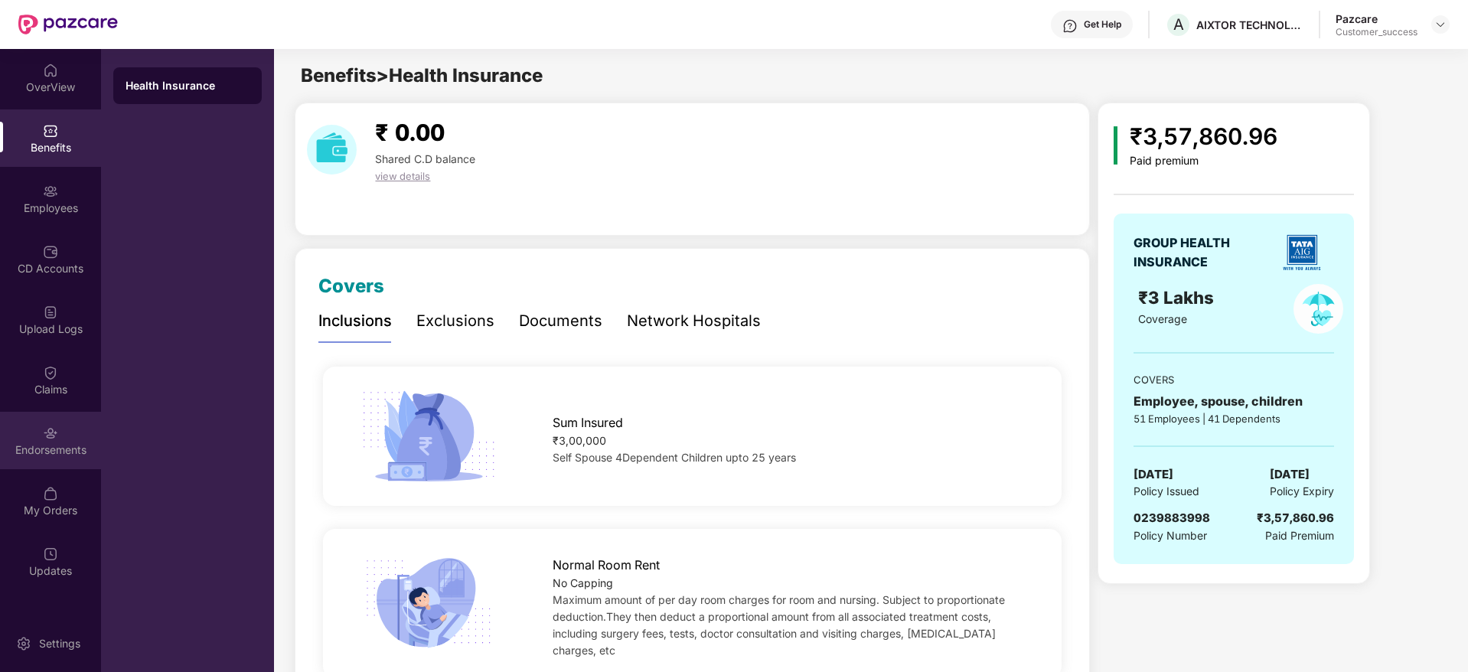
click at [60, 440] on div "Endorsements" at bounding box center [50, 440] width 101 height 57
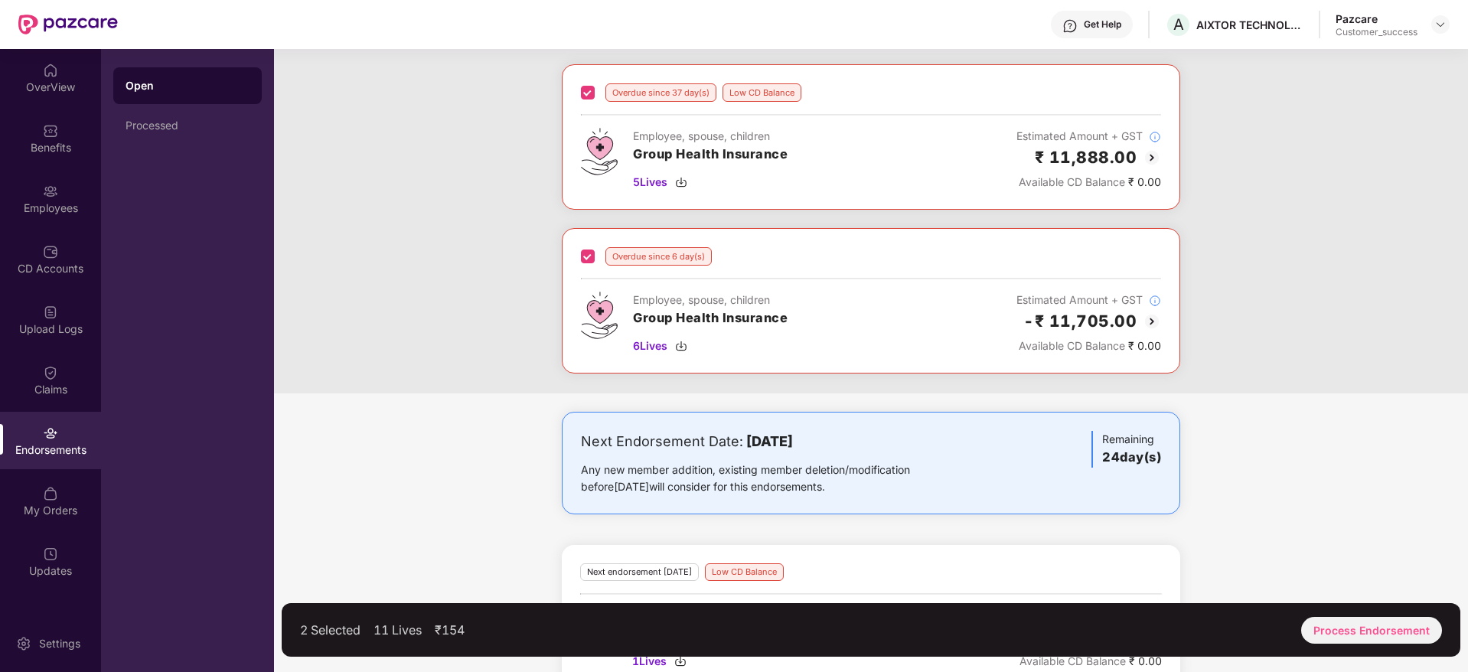
scroll to position [103, 0]
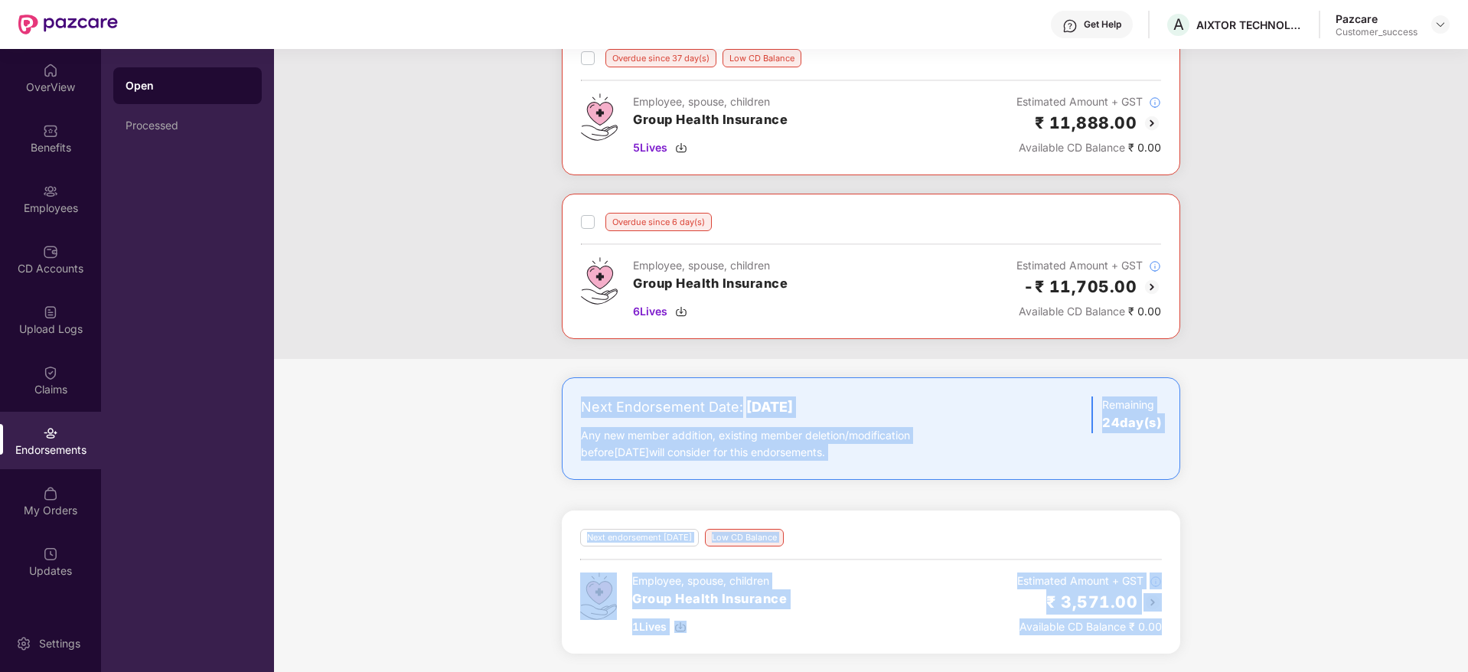
drag, startPoint x: 1172, startPoint y: 647, endPoint x: 505, endPoint y: 359, distance: 726.1
click at [505, 359] on div "Overdue since 37 day(s) Low CD Balance Employee, spouse, children Group Health …" at bounding box center [871, 351] width 1194 height 642
click at [617, 408] on div "Next Endorsement Date: [DATE]" at bounding box center [769, 406] width 377 height 21
drag, startPoint x: 533, startPoint y: 399, endPoint x: 1342, endPoint y: 661, distance: 849.6
click at [1342, 661] on div "Next Endorsement Date: [DATE] Any new member addition, existing member deletion…" at bounding box center [871, 524] width 1194 height 295
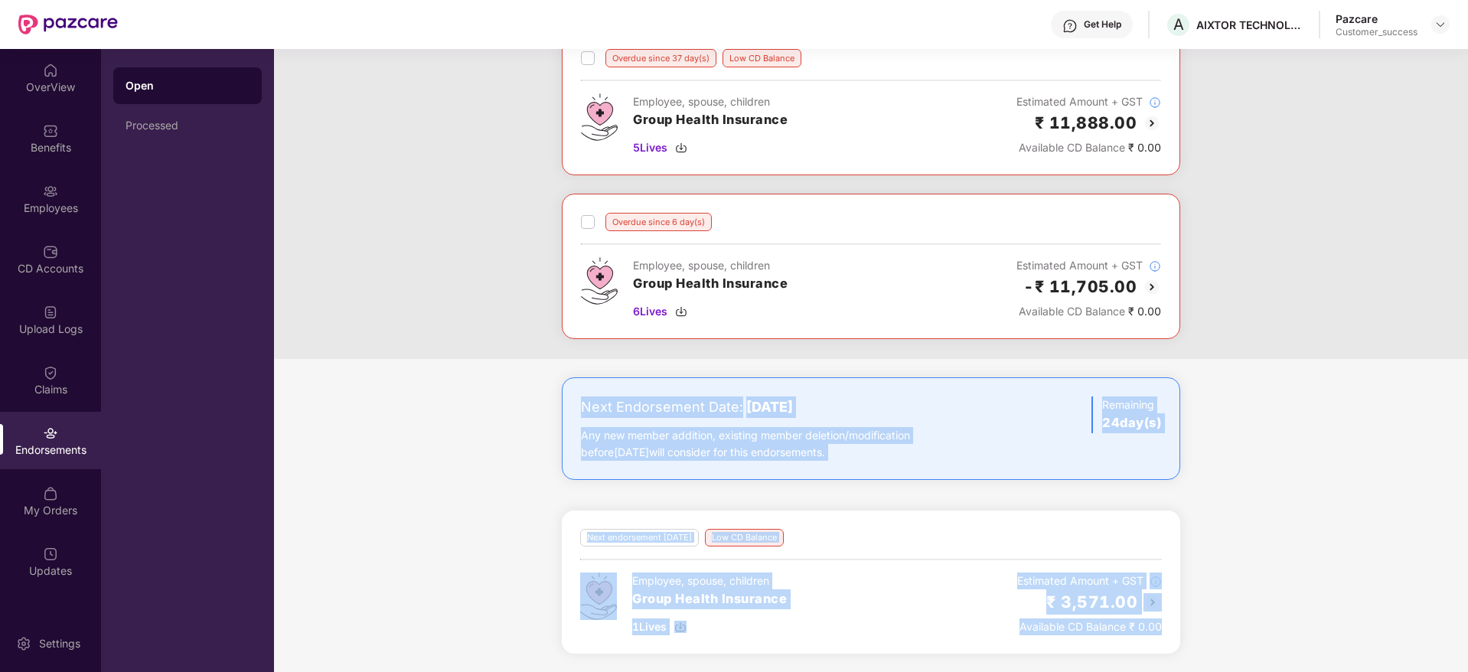
click at [1302, 628] on div "Next Endorsement Date: [DATE] Any new member addition, existing member deletion…" at bounding box center [871, 524] width 1194 height 295
drag, startPoint x: 1234, startPoint y: 632, endPoint x: 556, endPoint y: 403, distance: 715.7
click at [556, 403] on div "Next Endorsement Date: [DATE] Any new member addition, existing member deletion…" at bounding box center [871, 524] width 1194 height 295
drag, startPoint x: 556, startPoint y: 403, endPoint x: 1213, endPoint y: 682, distance: 714.0
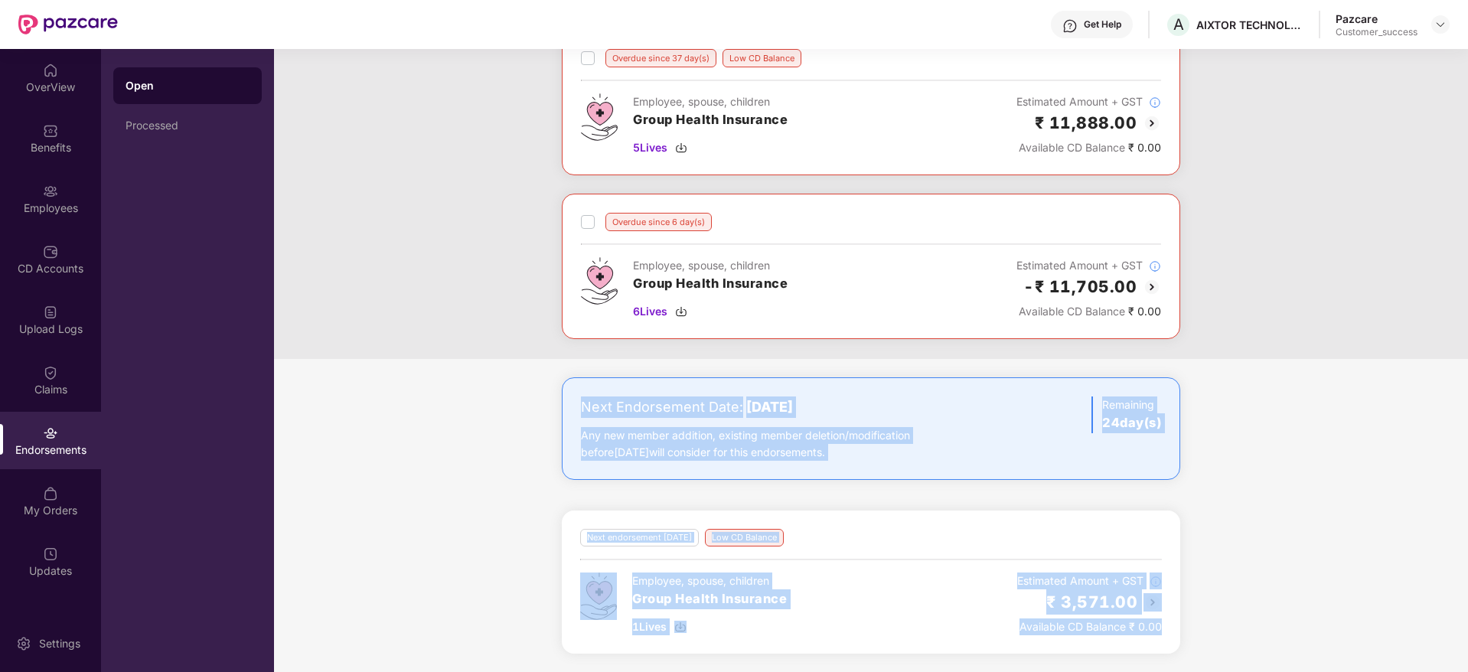
click at [1213, 671] on html "Get Help A AIXTOR TECHNOLOGIES LLP Pazcare Customer_success OverView Benefits E…" at bounding box center [734, 336] width 1468 height 672
click at [1214, 638] on div "Next Endorsement Date: [DATE] Any new member addition, existing member deletion…" at bounding box center [871, 524] width 1194 height 295
drag, startPoint x: 1211, startPoint y: 636, endPoint x: 572, endPoint y: 396, distance: 682.5
click at [572, 396] on div "Next Endorsement Date: [DATE] Any new member addition, existing member deletion…" at bounding box center [871, 524] width 1194 height 295
click at [572, 396] on div "Next Endorsement Date: [DATE] Any new member addition, existing member deletion…" at bounding box center [871, 428] width 618 height 103
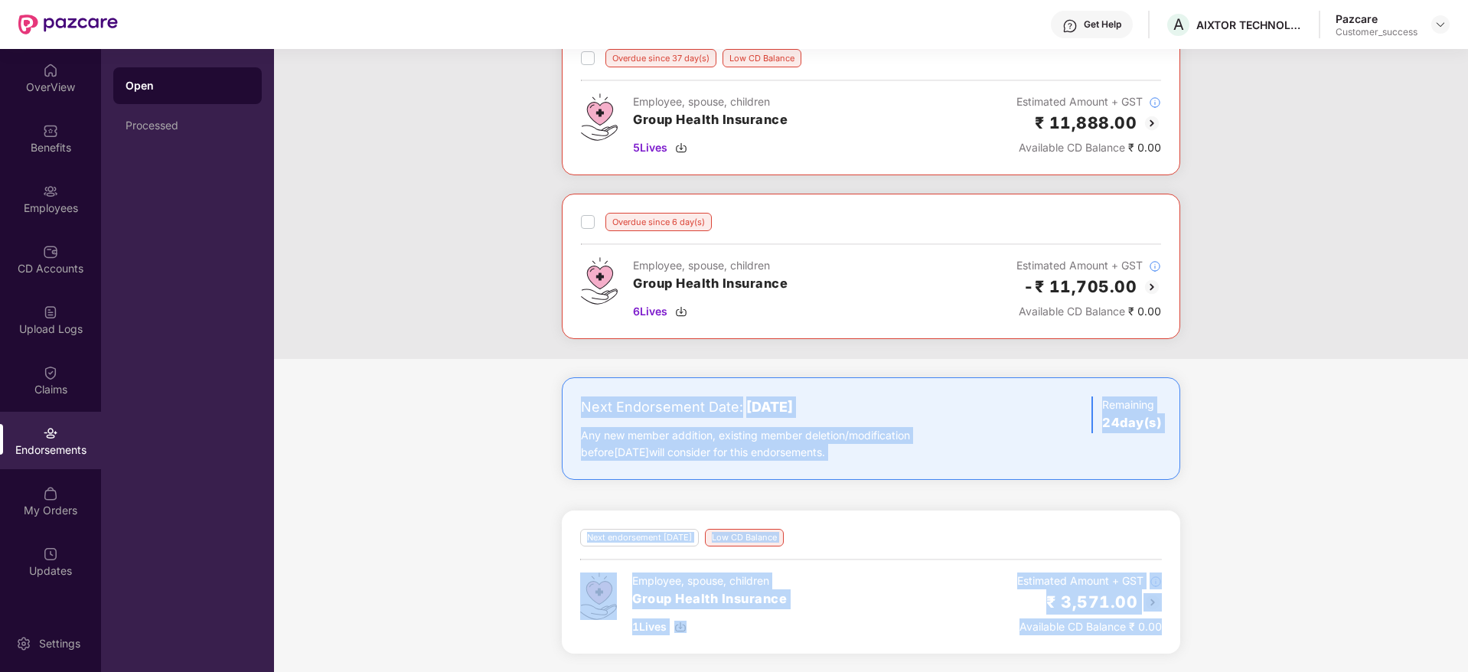
drag, startPoint x: 572, startPoint y: 396, endPoint x: 1228, endPoint y: 628, distance: 696.4
click at [1228, 628] on div "Next Endorsement Date: [DATE] Any new member addition, existing member deletion…" at bounding box center [871, 524] width 1194 height 295
drag, startPoint x: 1228, startPoint y: 628, endPoint x: 568, endPoint y: 400, distance: 698.8
click at [568, 400] on div "Next Endorsement Date: [DATE] Any new member addition, existing member deletion…" at bounding box center [871, 524] width 1194 height 295
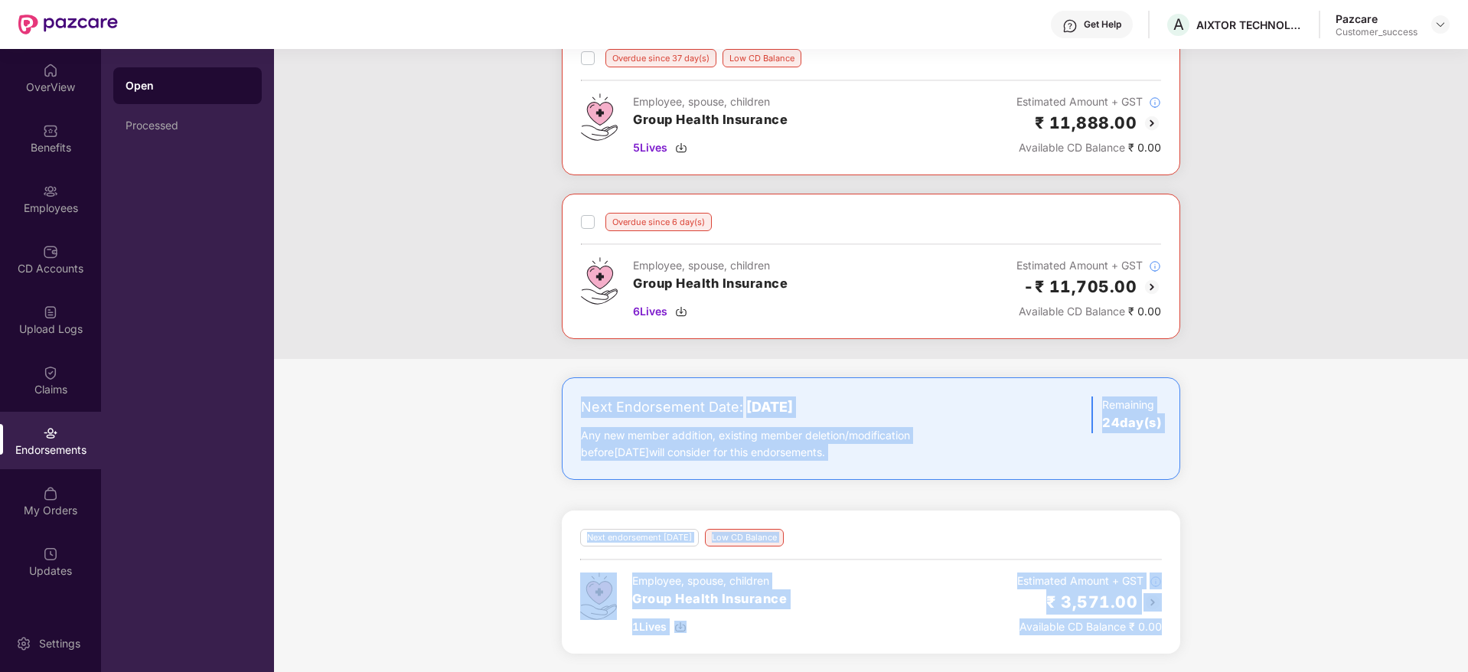
click at [568, 400] on div "Next Endorsement Date: [DATE] Any new member addition, existing member deletion…" at bounding box center [871, 428] width 618 height 103
drag, startPoint x: 568, startPoint y: 400, endPoint x: 1223, endPoint y: 628, distance: 693.7
click at [1223, 628] on div "Next Endorsement Date: [DATE] Any new member addition, existing member deletion…" at bounding box center [871, 524] width 1194 height 295
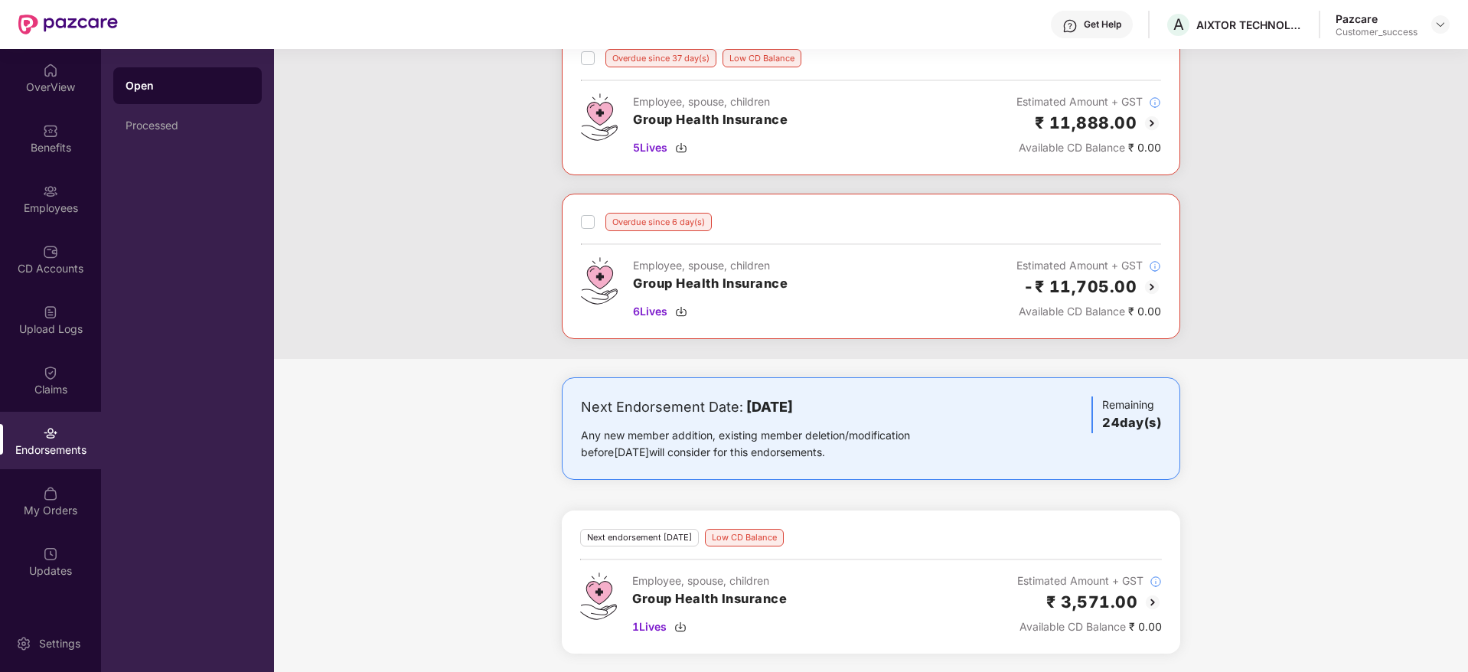
scroll to position [0, 0]
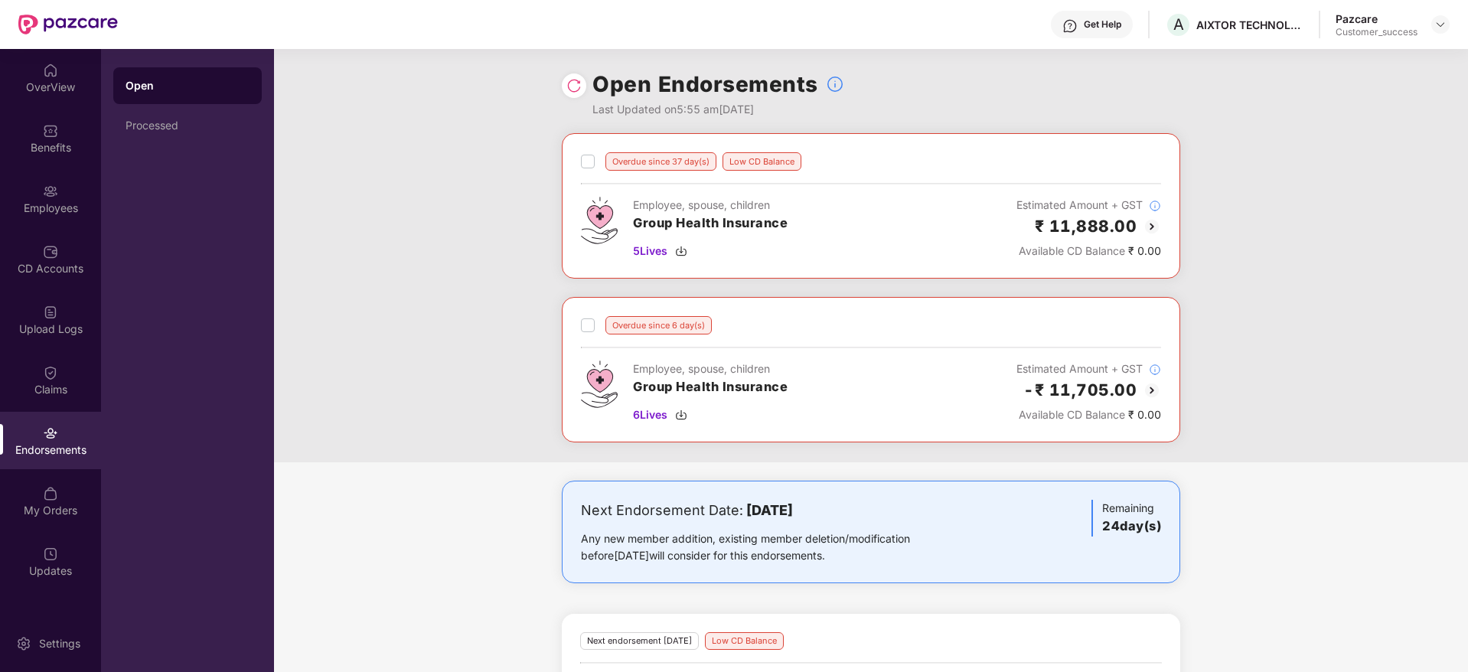
click at [1148, 230] on img at bounding box center [1152, 226] width 18 height 18
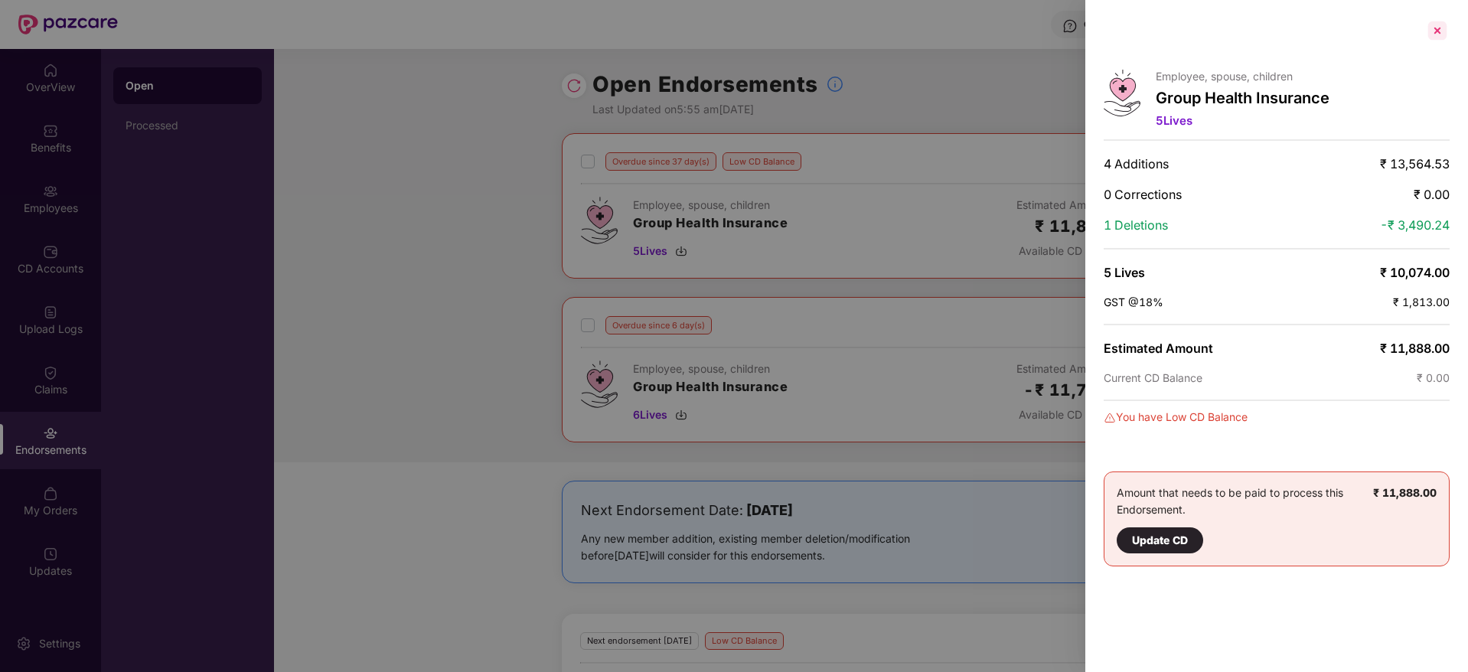
click at [1437, 22] on div at bounding box center [1437, 30] width 24 height 24
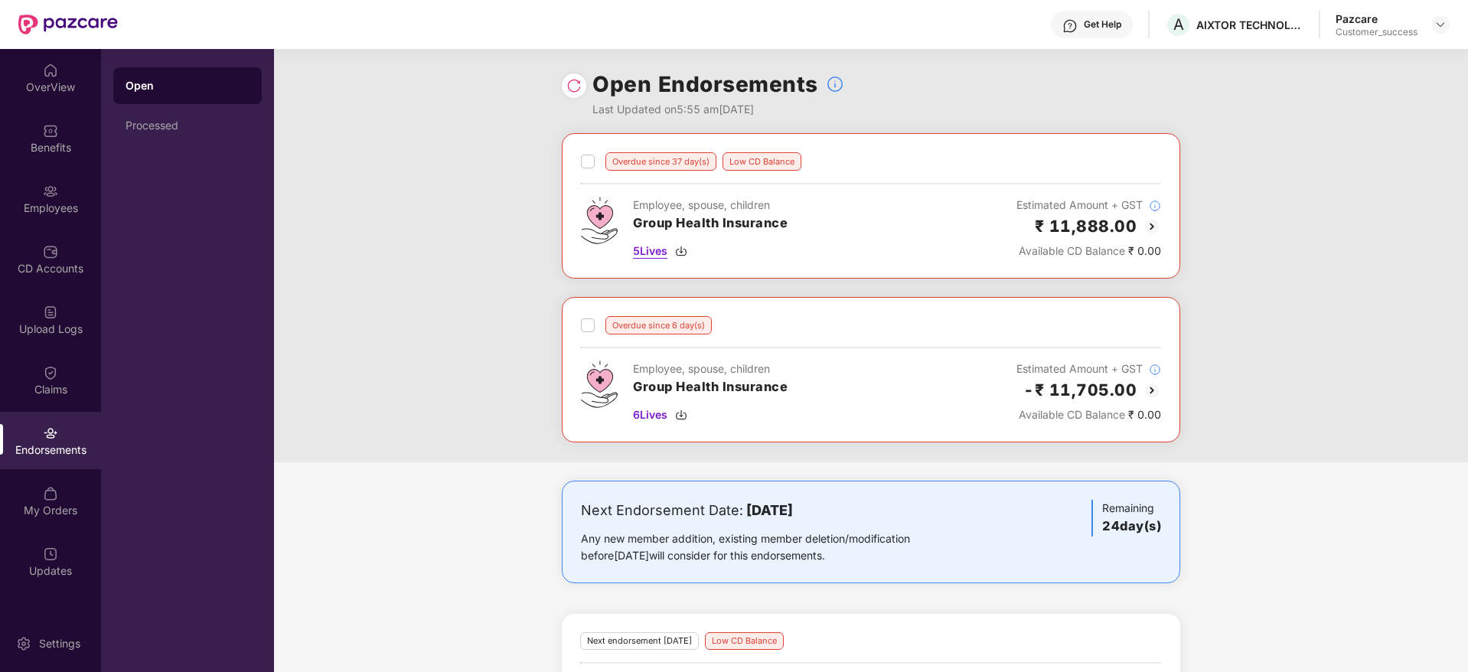
click at [686, 253] on img at bounding box center [681, 251] width 12 height 12
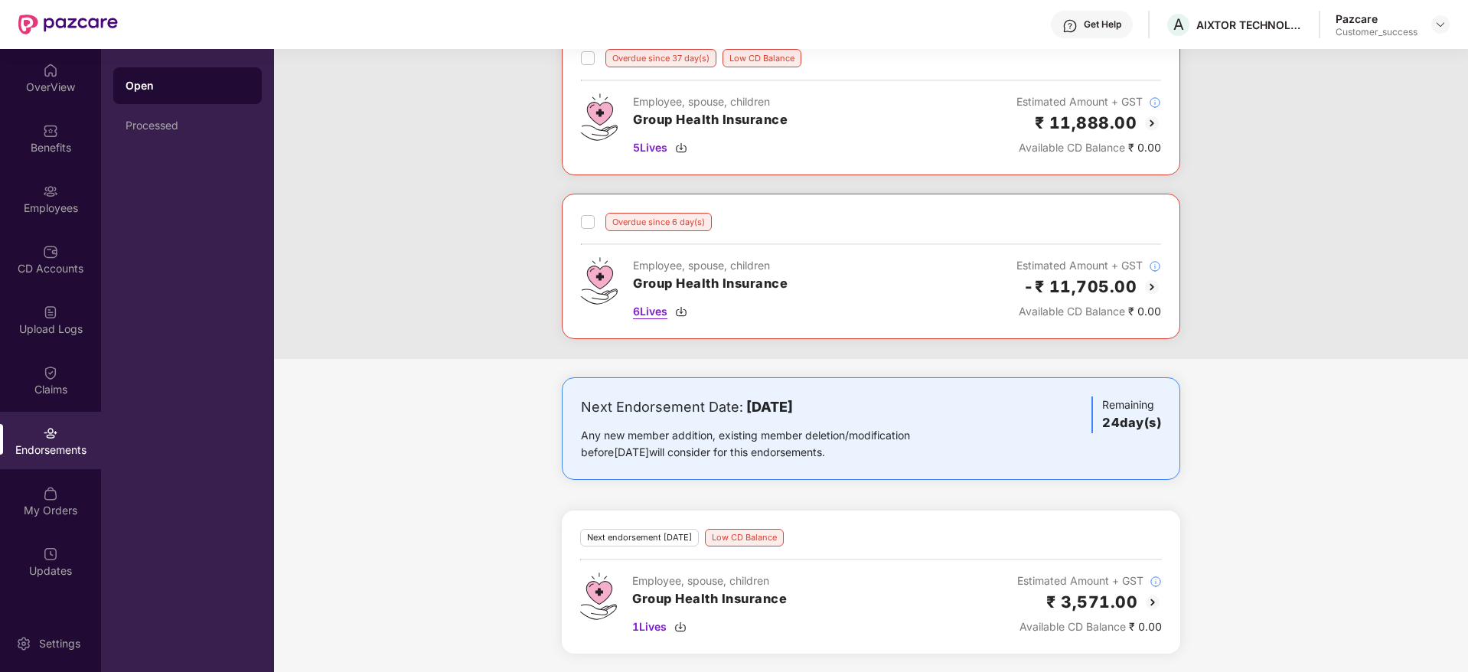
click at [684, 314] on img at bounding box center [681, 311] width 12 height 12
click at [681, 622] on img at bounding box center [680, 627] width 12 height 12
click at [1231, 11] on div "A AIXTOR TECHNOLOGIES LLP" at bounding box center [1234, 24] width 139 height 27
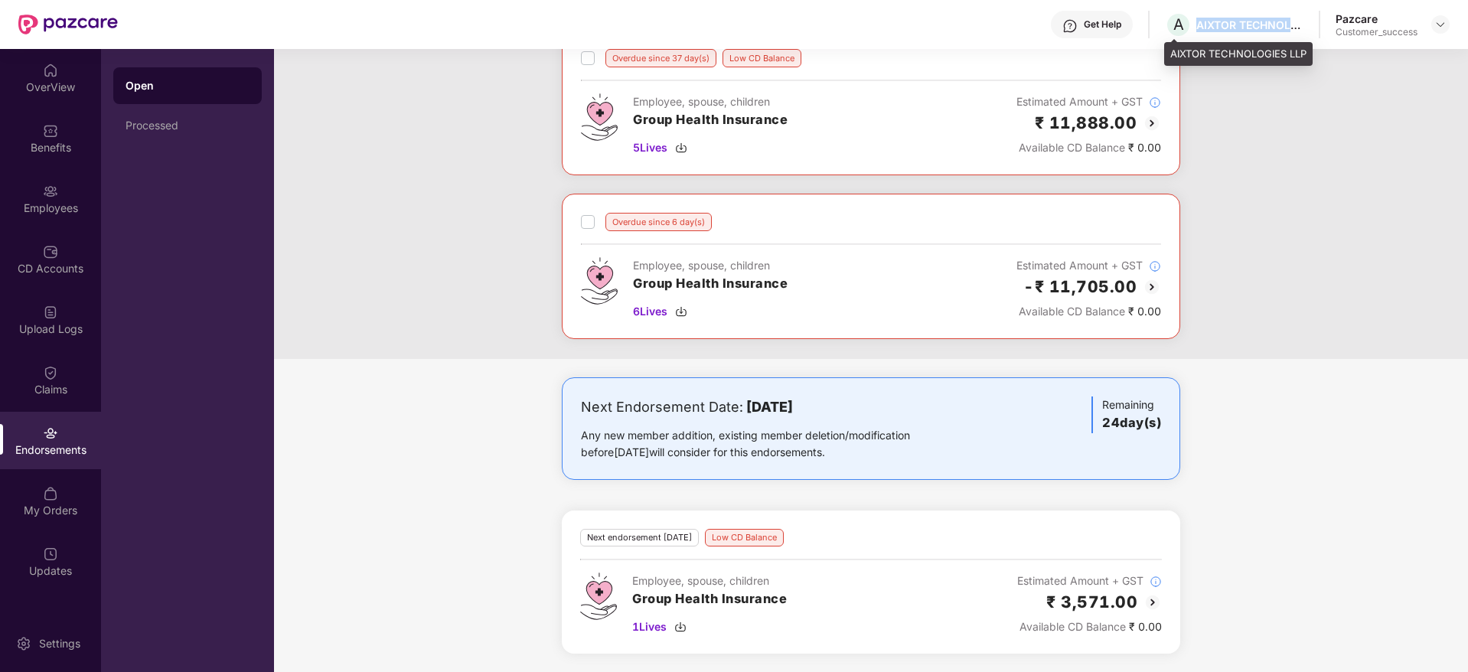
copy div "AIXTOR TECHNOLOGIES LLP"
